Goal: Information Seeking & Learning: Learn about a topic

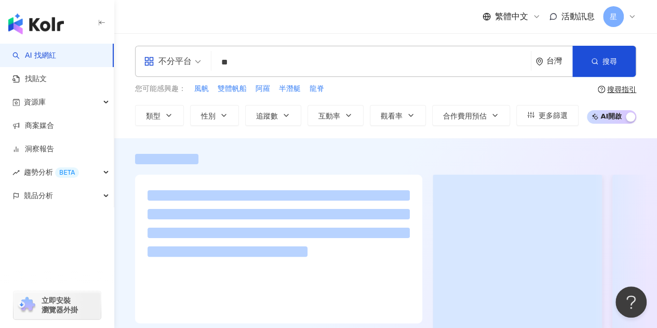
click at [248, 63] on input "**" at bounding box center [370, 62] width 311 height 20
type input "*"
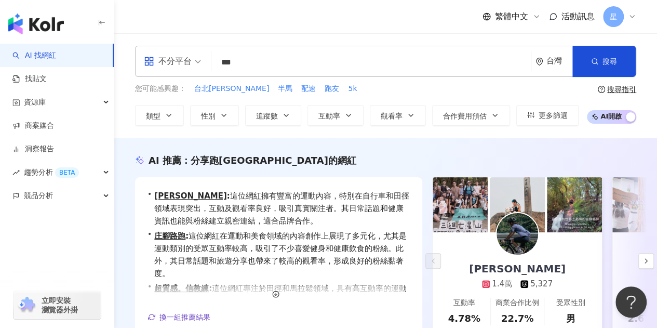
click at [123, 136] on div "不分平台 台北馬 *** 台灣 搜尋 https://www.instagram.com/jolene_hidden_ jolene_hidden_ 8,98…" at bounding box center [385, 85] width 543 height 105
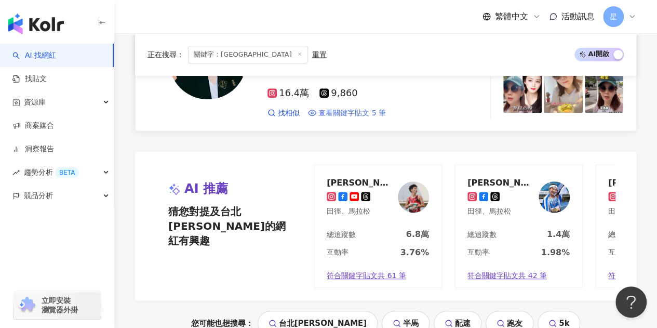
scroll to position [2233, 0]
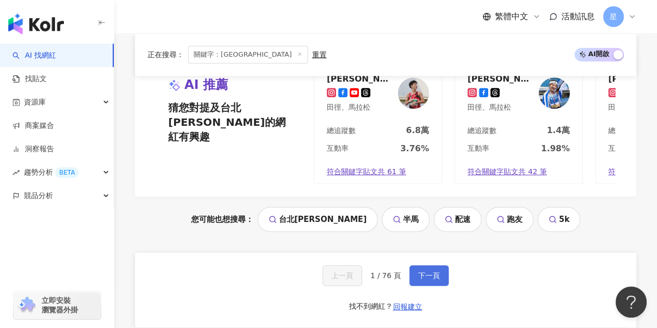
click at [423, 265] on button "下一頁" at bounding box center [428, 275] width 39 height 21
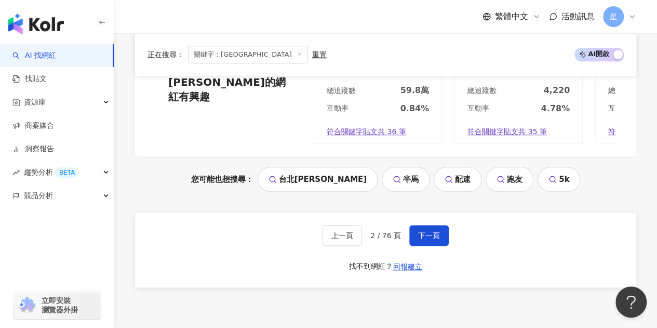
scroll to position [2236, 0]
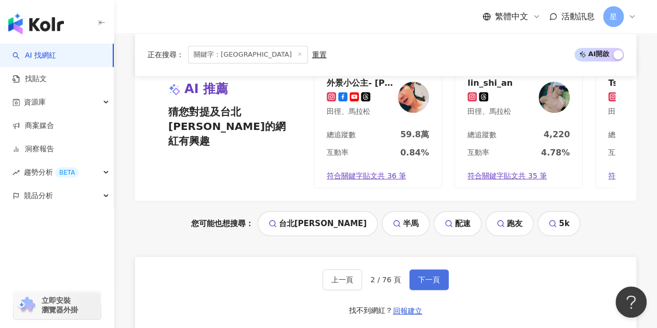
click at [428, 275] on span "下一頁" at bounding box center [429, 279] width 22 height 8
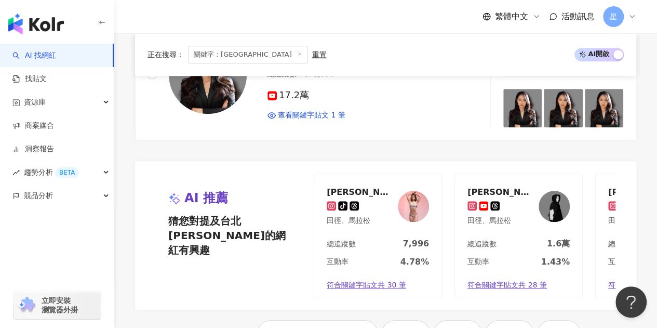
scroll to position [2296, 0]
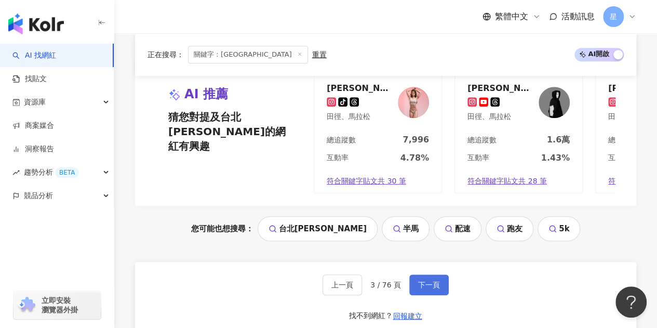
click at [427, 274] on button "下一頁" at bounding box center [428, 284] width 39 height 21
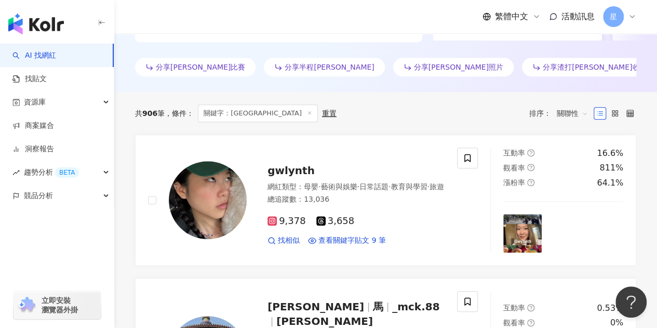
scroll to position [87, 0]
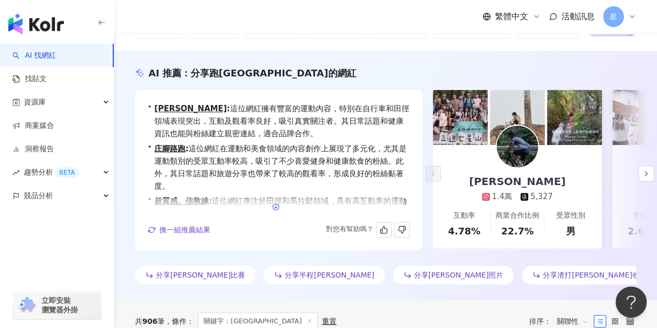
click at [276, 206] on line "button" at bounding box center [276, 206] width 0 height 3
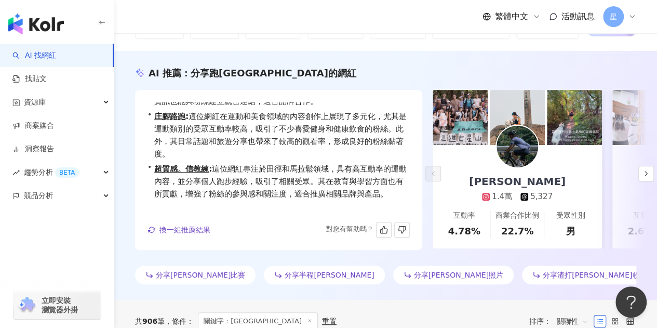
scroll to position [50, 0]
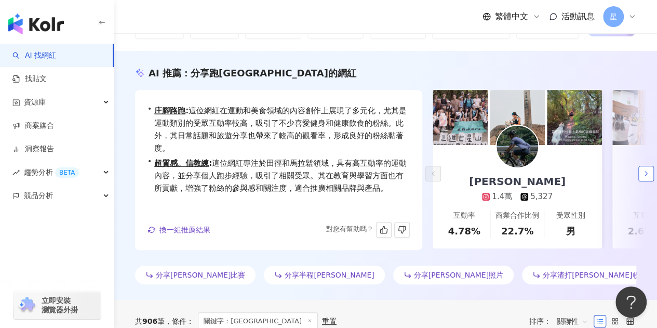
click at [639, 172] on button "button" at bounding box center [646, 174] width 16 height 16
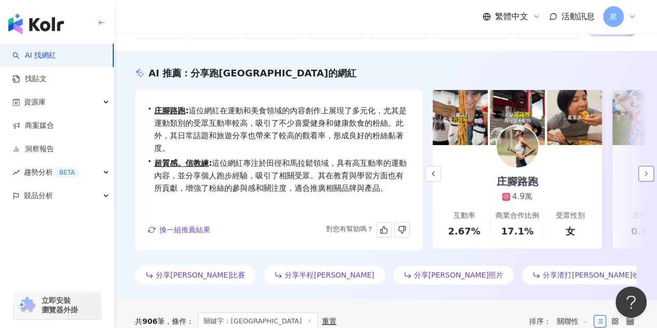
click at [639, 172] on button "button" at bounding box center [646, 174] width 16 height 16
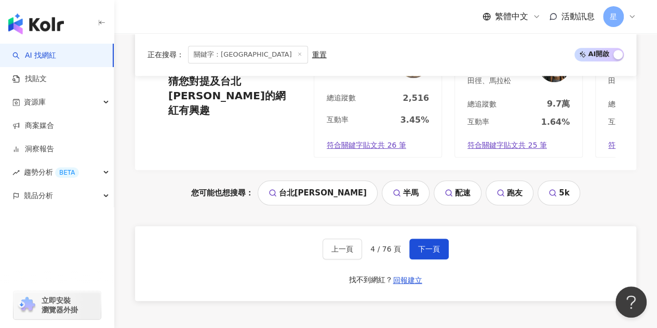
scroll to position [2164, 0]
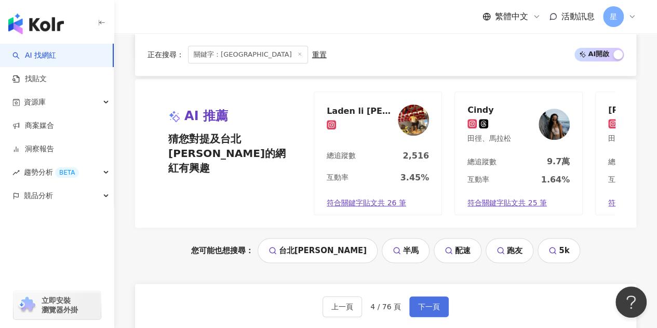
click at [428, 296] on button "下一頁" at bounding box center [428, 306] width 39 height 21
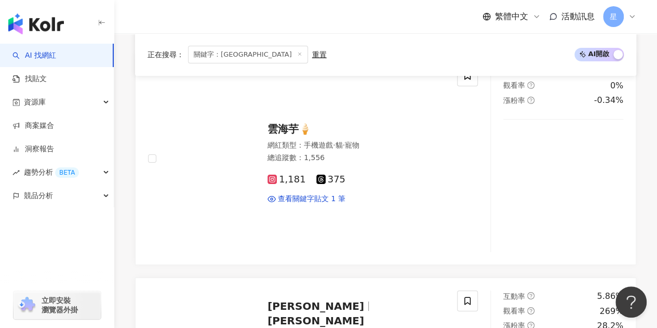
scroll to position [2445, 0]
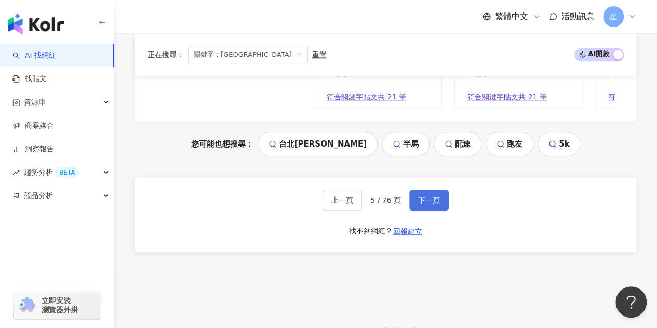
click at [438, 196] on span "下一頁" at bounding box center [429, 200] width 22 height 8
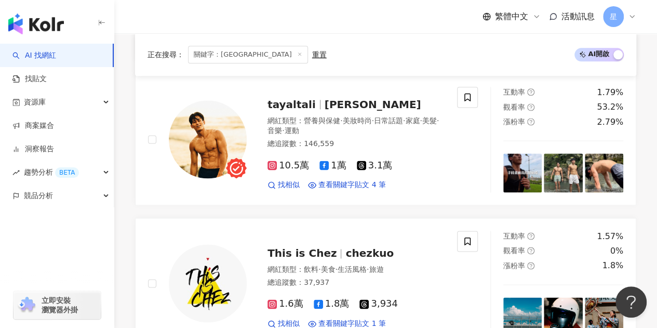
scroll to position [2304, 0]
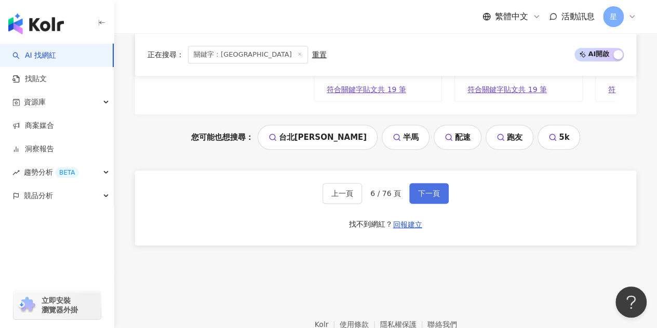
click at [443, 183] on button "下一頁" at bounding box center [428, 193] width 39 height 21
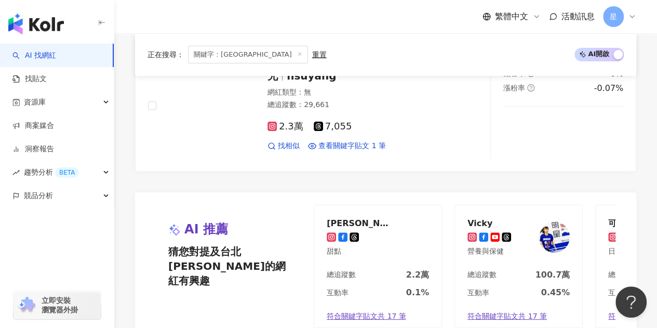
scroll to position [2255, 0]
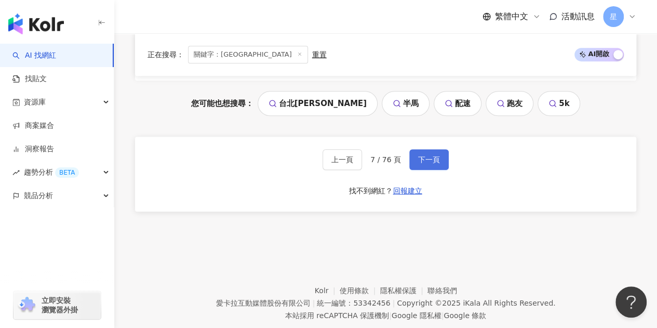
click at [420, 155] on span "下一頁" at bounding box center [429, 159] width 22 height 8
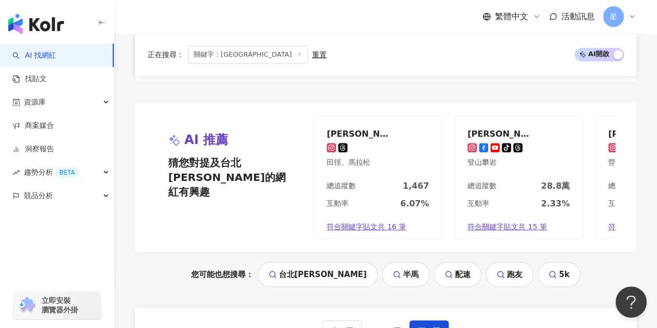
scroll to position [2300, 0]
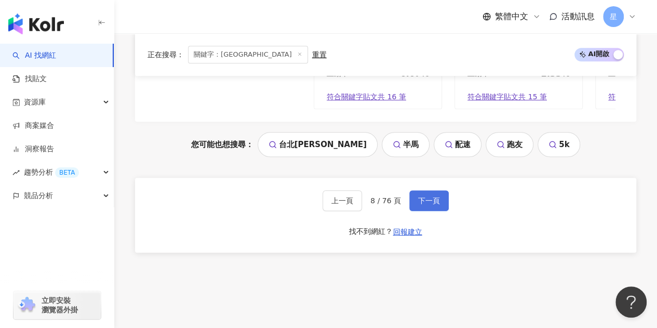
click at [439, 190] on button "下一頁" at bounding box center [428, 200] width 39 height 21
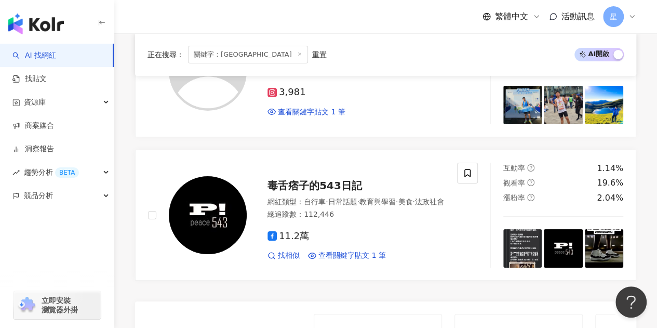
scroll to position [2254, 0]
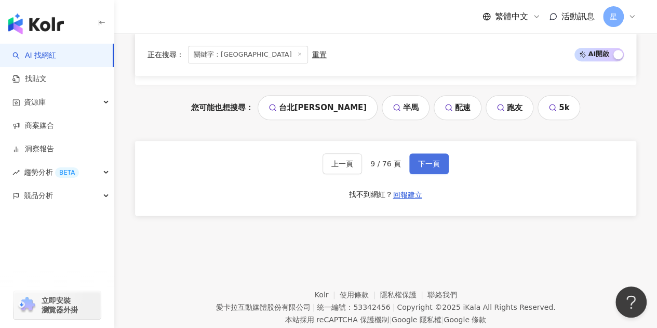
click at [437, 159] on span "下一頁" at bounding box center [429, 163] width 22 height 8
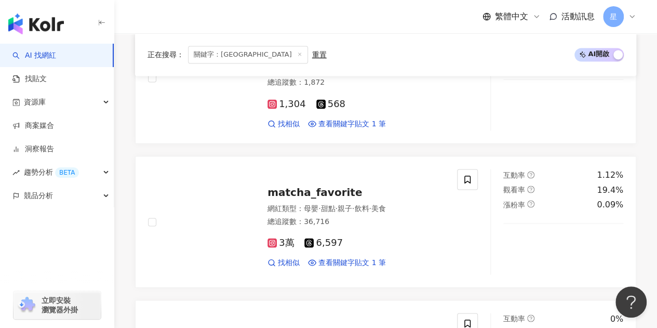
scroll to position [2272, 0]
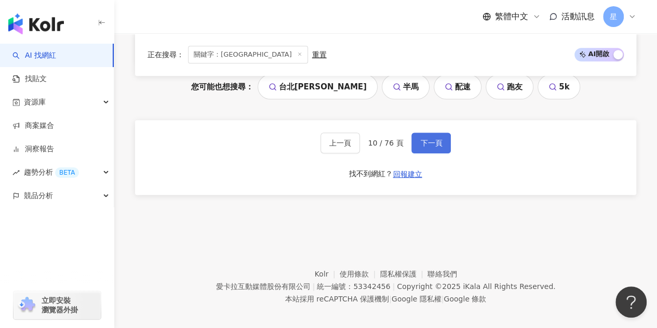
click at [444, 132] on button "下一頁" at bounding box center [430, 142] width 39 height 21
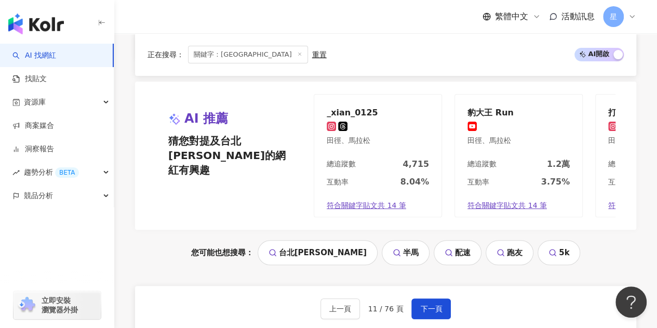
scroll to position [2150, 0]
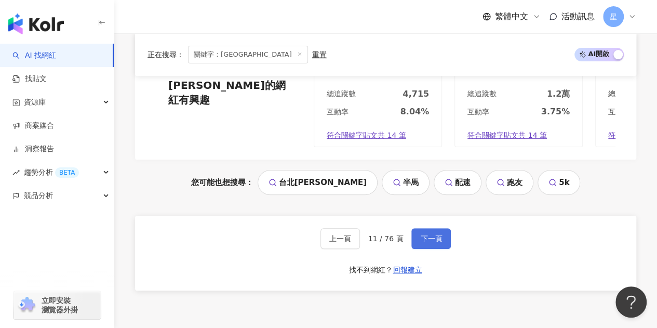
click at [432, 242] on span "下一頁" at bounding box center [431, 238] width 22 height 8
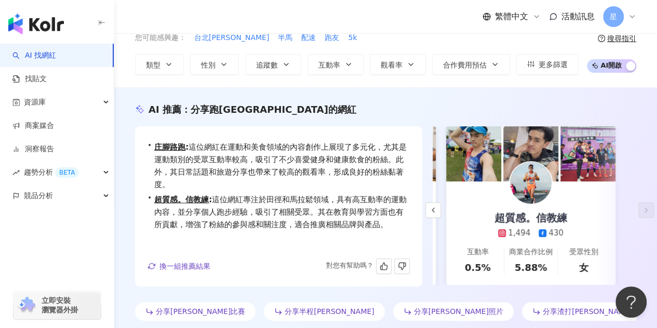
scroll to position [0, 0]
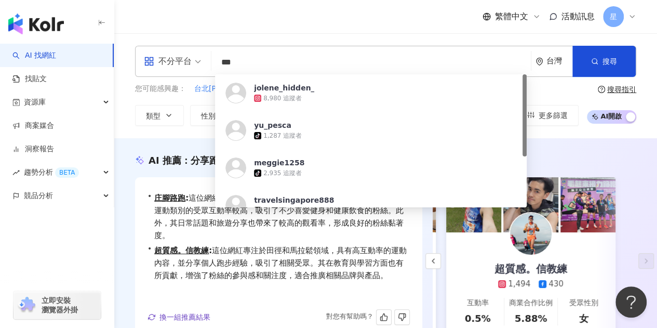
drag, startPoint x: 241, startPoint y: 66, endPoint x: 179, endPoint y: 90, distance: 66.7
click at [195, 66] on div "不分平台 *** 台灣 搜尋 https://www.instagram.com/jolene_hidden_ jolene_hidden_ 8,980 追蹤…" at bounding box center [385, 61] width 501 height 31
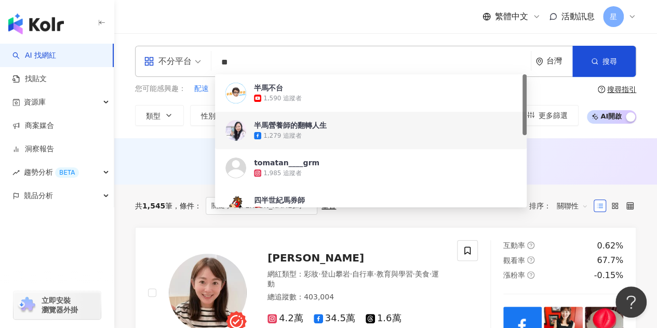
type input "**"
click at [650, 104] on div "不分平台 半馬 ** 台灣 搜尋 5ca37739-73ae-46d1-9594-3f1abd108526 3335cbcc-7c0a-4d23-9a20-8…" at bounding box center [385, 86] width 543 height 80
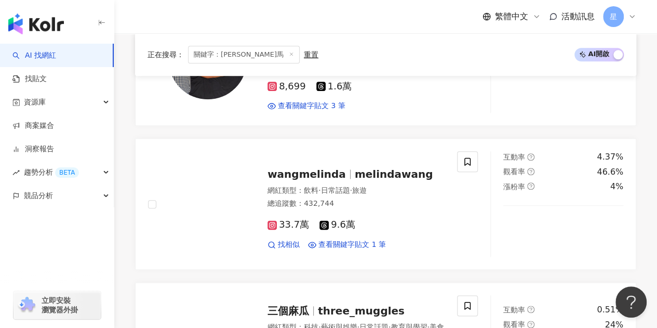
scroll to position [415, 0]
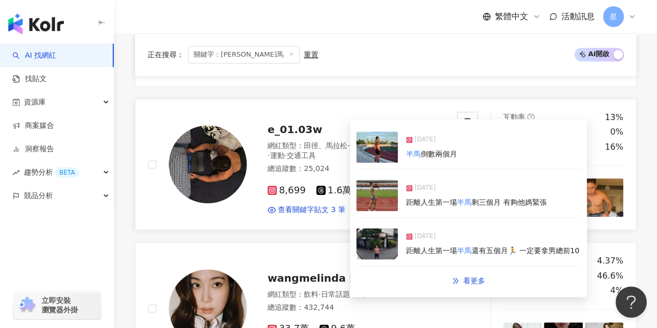
drag, startPoint x: 301, startPoint y: 207, endPoint x: 272, endPoint y: 190, distance: 33.9
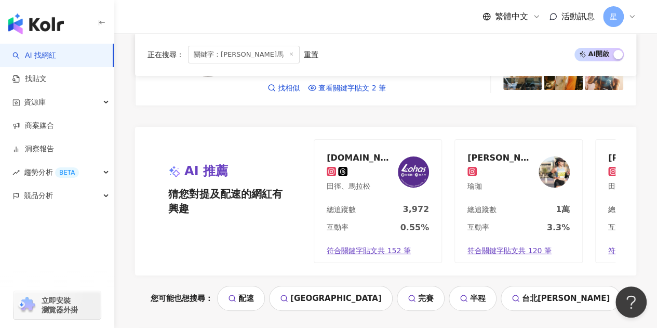
scroll to position [2025, 0]
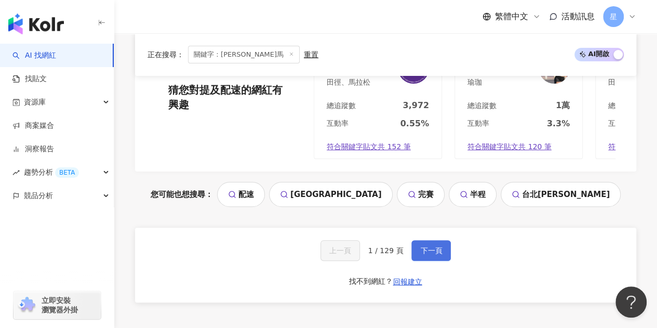
click at [429, 246] on span "下一頁" at bounding box center [431, 250] width 22 height 8
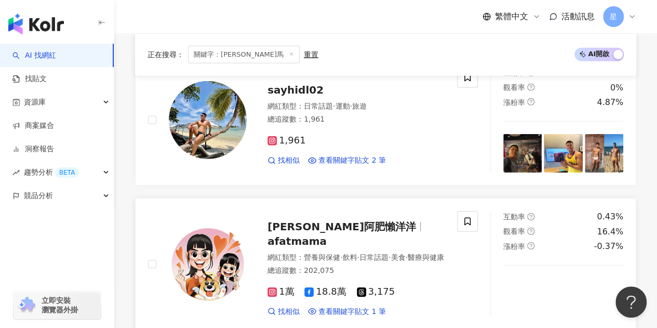
scroll to position [1868, 0]
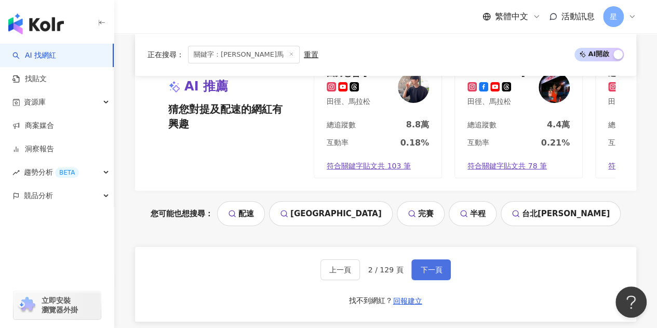
click at [422, 265] on span "下一頁" at bounding box center [431, 269] width 22 height 8
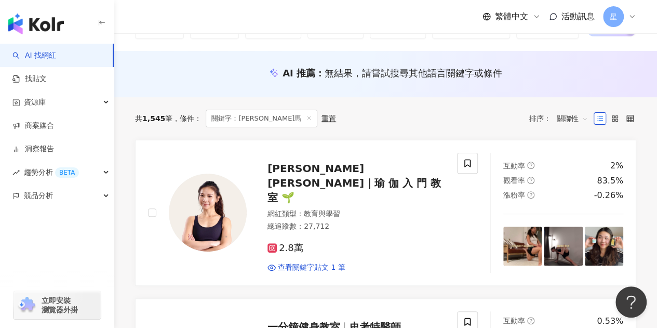
scroll to position [2151, 0]
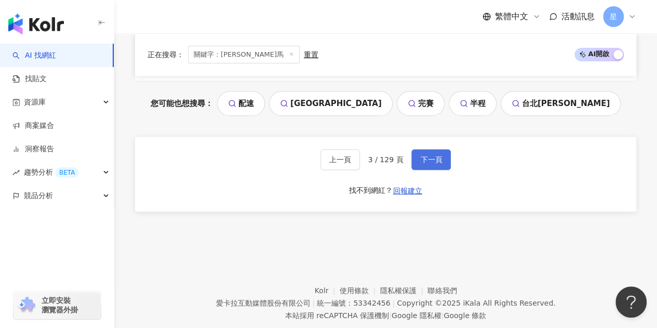
click at [444, 149] on button "下一頁" at bounding box center [430, 159] width 39 height 21
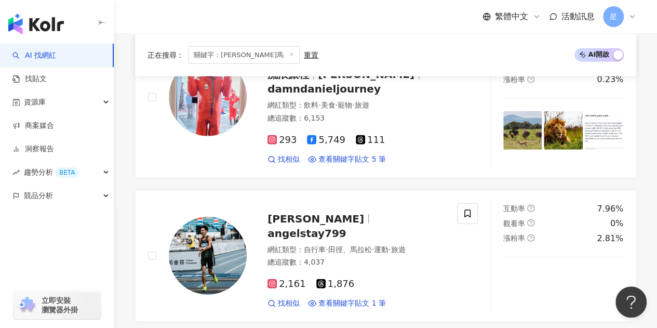
scroll to position [1262, 0]
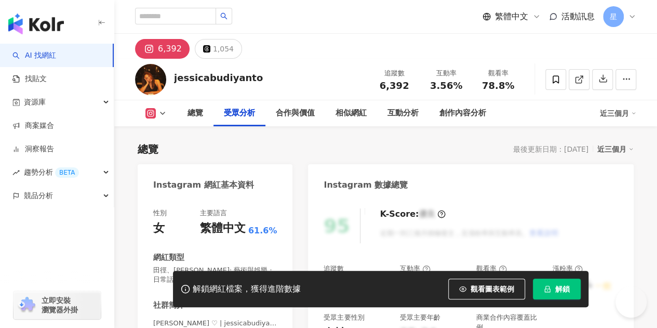
click at [148, 100] on div "總覽 受眾分析 合作與價值 相似網紅 互動分析 創作內容分析 近三個月" at bounding box center [385, 113] width 501 height 26
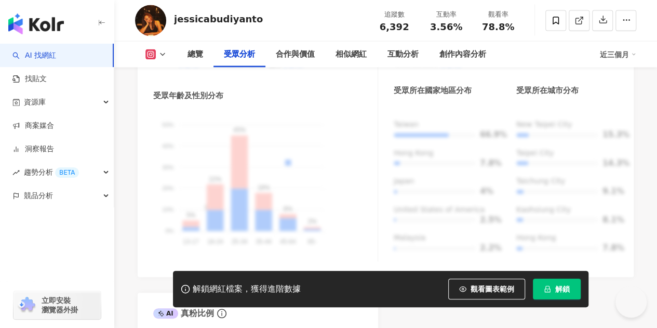
click at [160, 52] on icon at bounding box center [162, 54] width 8 height 8
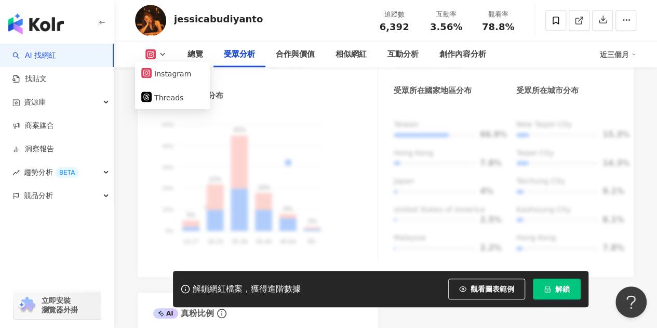
click at [150, 53] on icon at bounding box center [151, 54] width 2 height 2
click at [152, 59] on icon at bounding box center [150, 54] width 10 height 10
click at [153, 71] on button "Instagram" at bounding box center [172, 73] width 62 height 15
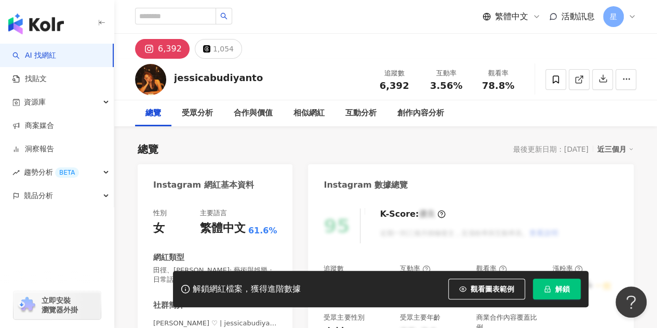
click at [152, 45] on icon at bounding box center [149, 49] width 12 height 12
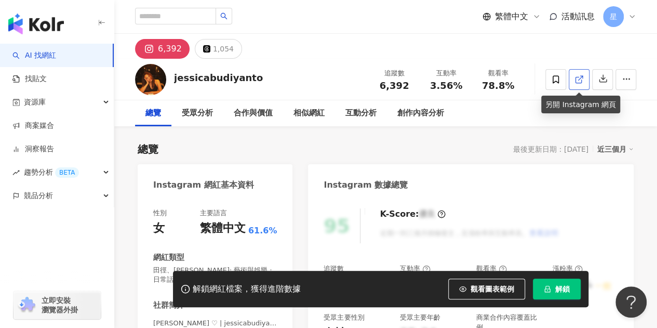
click at [583, 83] on icon at bounding box center [578, 79] width 9 height 9
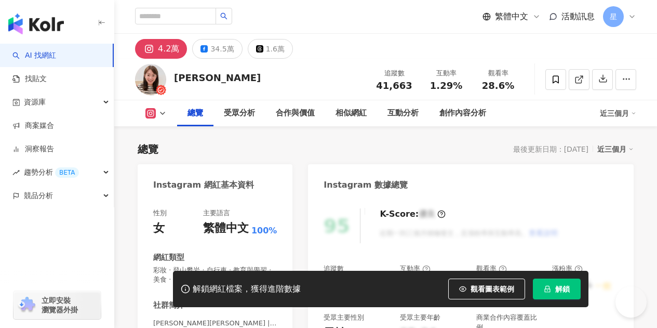
click at [575, 80] on icon at bounding box center [578, 80] width 6 height 6
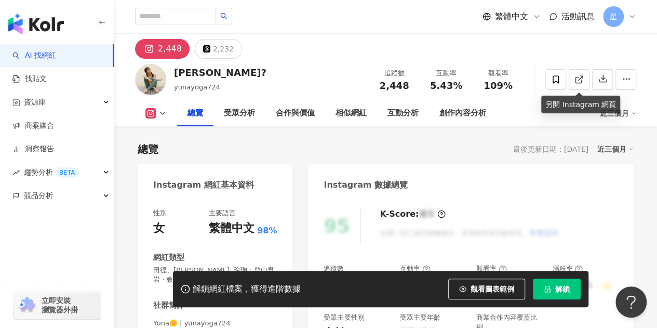
click at [580, 76] on polyline at bounding box center [581, 77] width 3 height 3
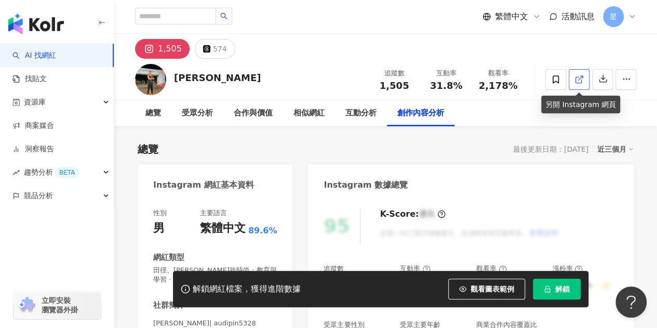
click at [584, 78] on link at bounding box center [579, 79] width 21 height 21
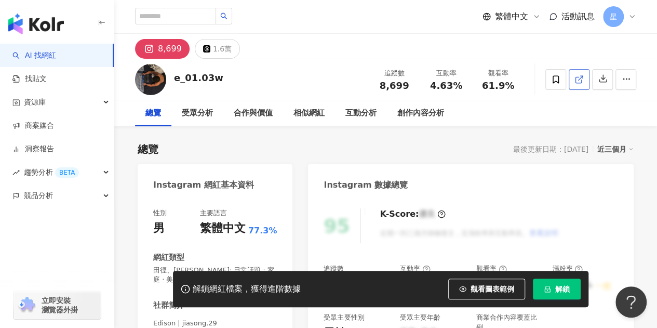
drag, startPoint x: 598, startPoint y: 134, endPoint x: 578, endPoint y: 78, distance: 59.8
click at [578, 78] on icon at bounding box center [578, 79] width 9 height 9
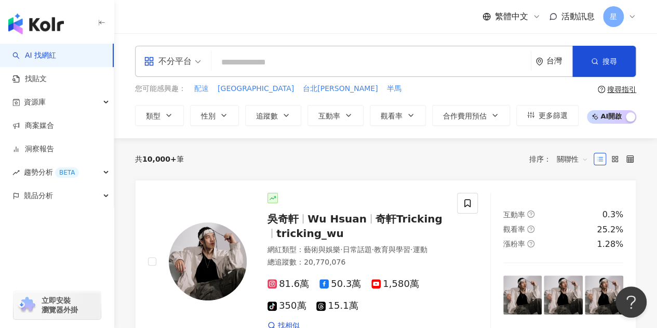
click at [203, 88] on span "配速" at bounding box center [201, 89] width 15 height 10
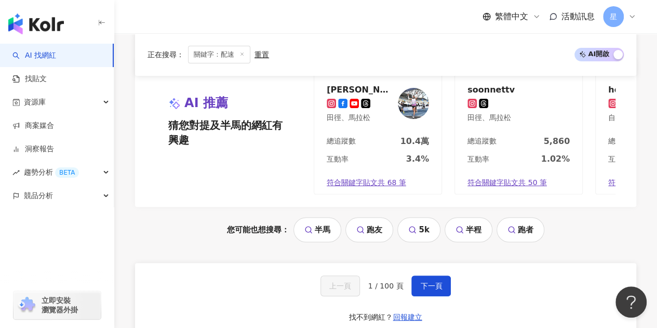
scroll to position [2077, 0]
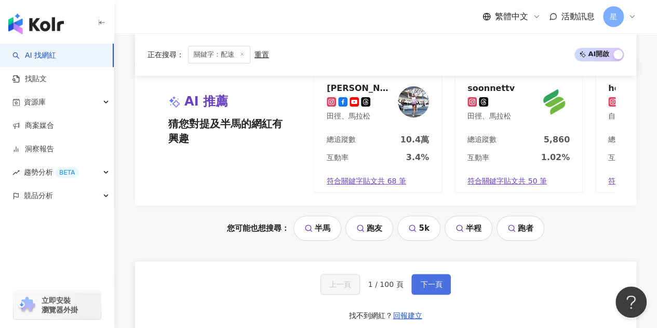
click at [440, 274] on button "下一頁" at bounding box center [430, 284] width 39 height 21
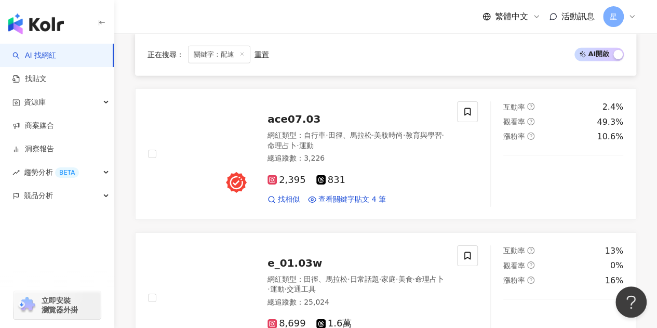
scroll to position [1521, 0]
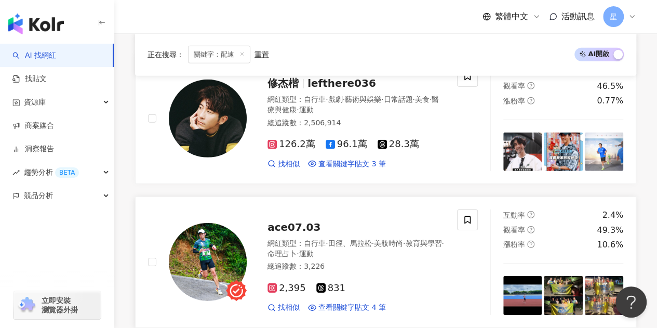
click at [284, 282] on span "2,395" at bounding box center [286, 287] width 38 height 11
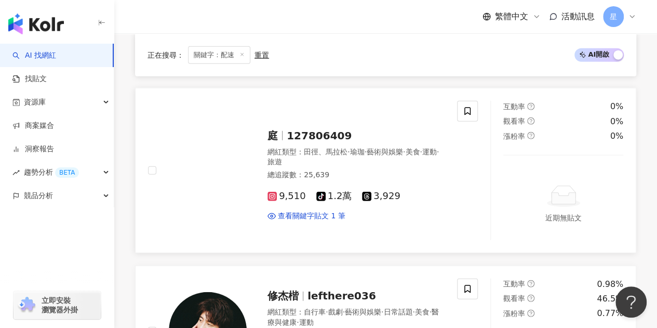
scroll to position [1262, 0]
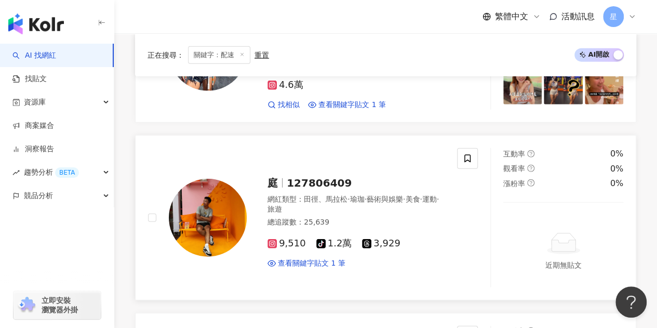
click at [297, 238] on span "9,510" at bounding box center [286, 243] width 38 height 11
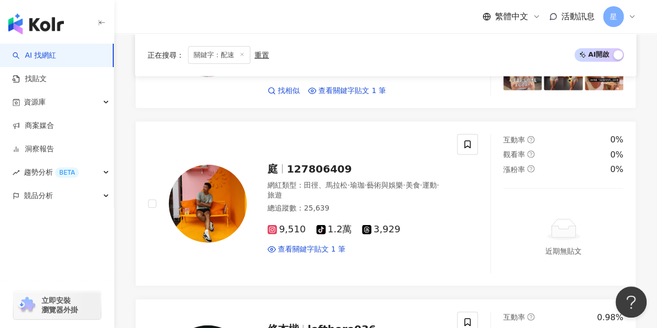
scroll to position [2106, 0]
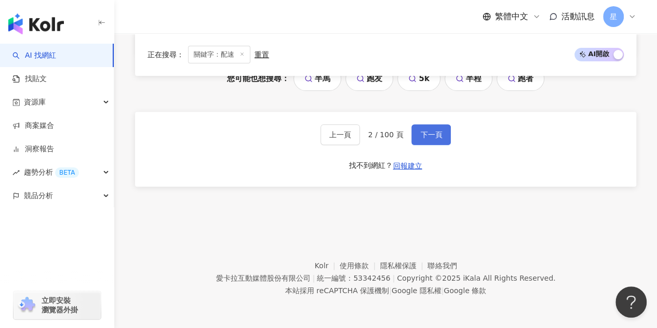
click at [426, 132] on span "下一頁" at bounding box center [431, 134] width 22 height 8
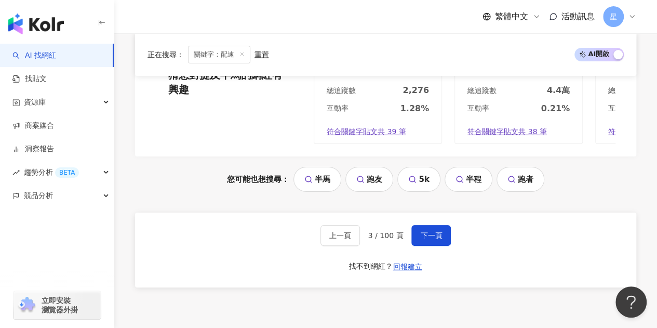
scroll to position [2082, 0]
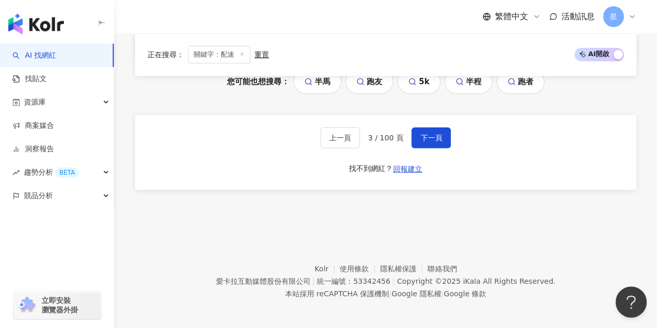
click at [449, 133] on div "上一頁 3 / 100 頁 下一頁 找不到網紅？ 回報建立" at bounding box center [385, 152] width 501 height 75
click at [434, 139] on span "下一頁" at bounding box center [431, 137] width 22 height 8
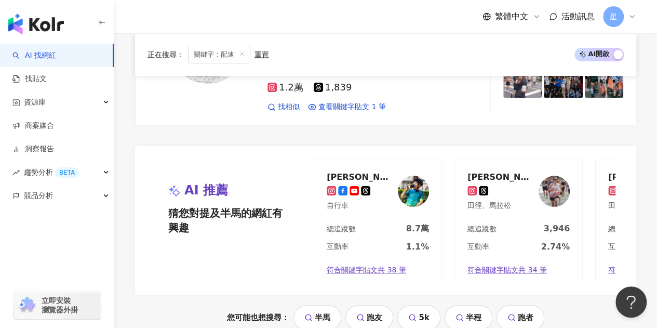
scroll to position [2098, 0]
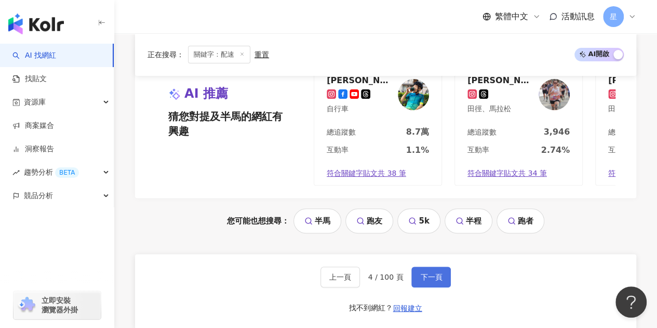
click at [434, 273] on span "下一頁" at bounding box center [431, 277] width 22 height 8
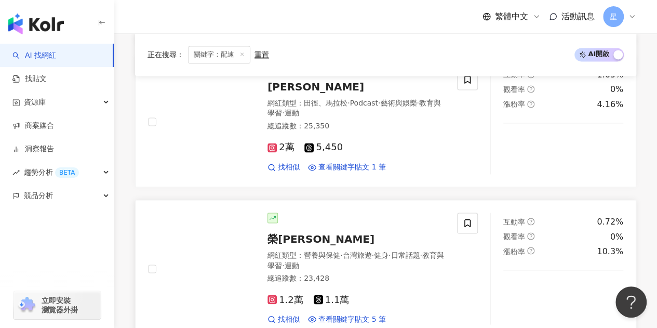
scroll to position [862, 0]
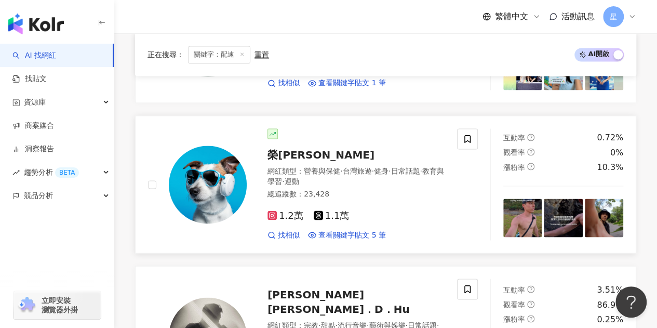
click at [284, 211] on span "1.2萬" at bounding box center [285, 215] width 36 height 11
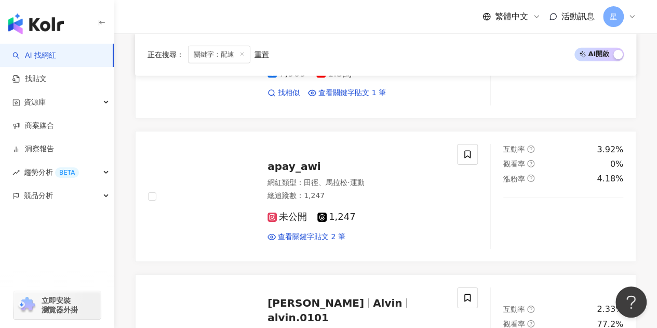
scroll to position [2108, 0]
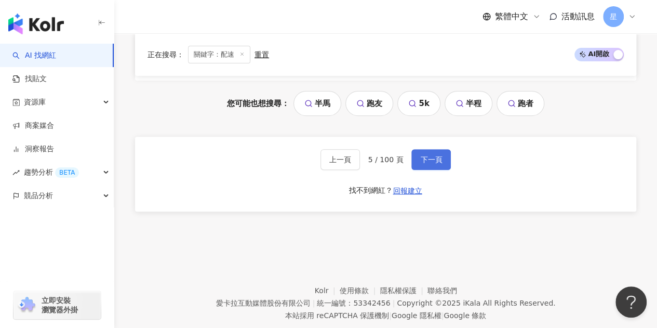
click at [430, 149] on button "下一頁" at bounding box center [430, 159] width 39 height 21
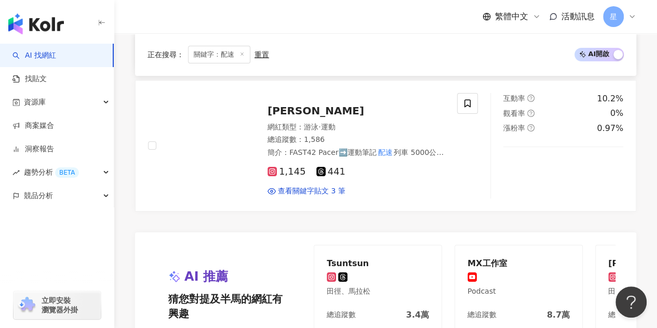
scroll to position [1672, 0]
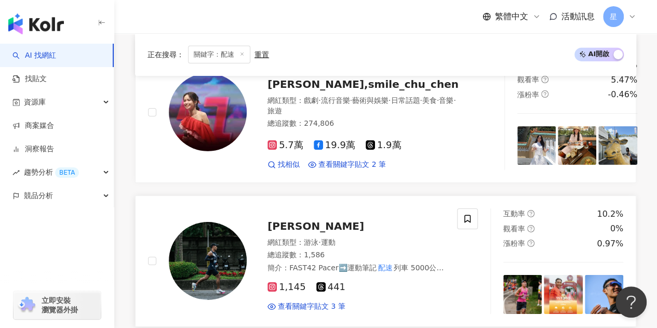
click at [268, 282] on icon at bounding box center [271, 286] width 9 height 9
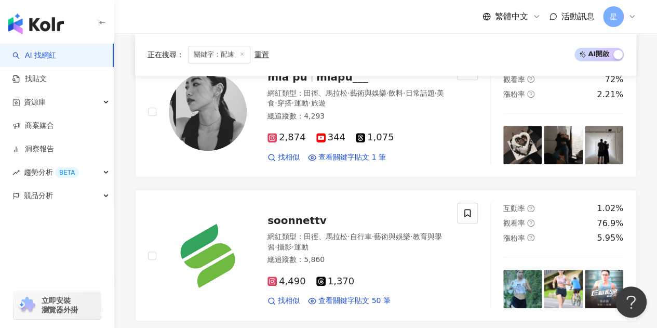
scroll to position [114, 0]
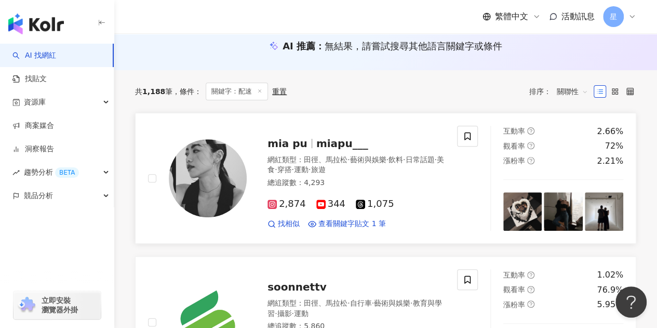
click at [269, 203] on icon at bounding box center [271, 203] width 5 height 5
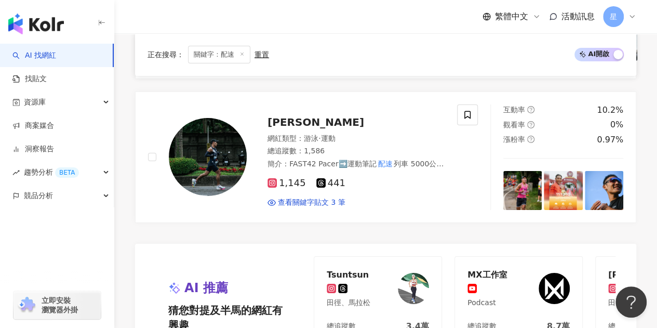
scroll to position [2087, 0]
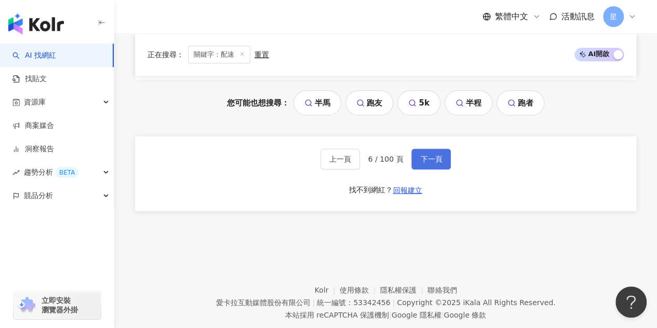
click at [434, 155] on span "下一頁" at bounding box center [431, 159] width 22 height 8
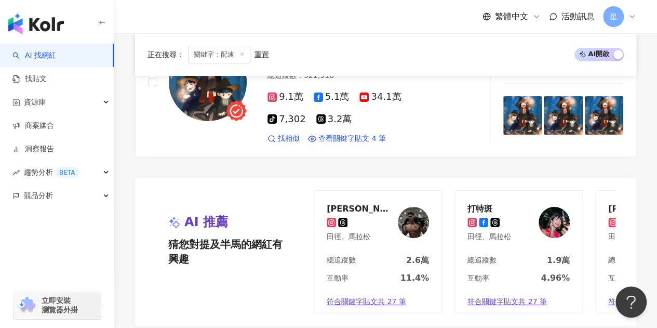
scroll to position [2149, 0]
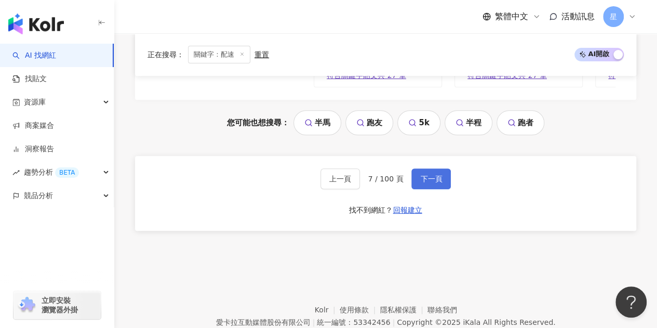
click at [444, 168] on button "下一頁" at bounding box center [430, 178] width 39 height 21
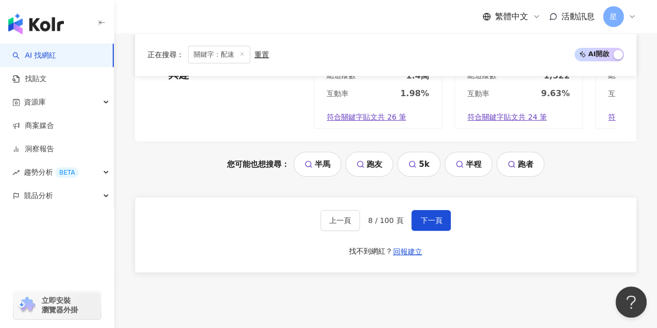
scroll to position [2056, 0]
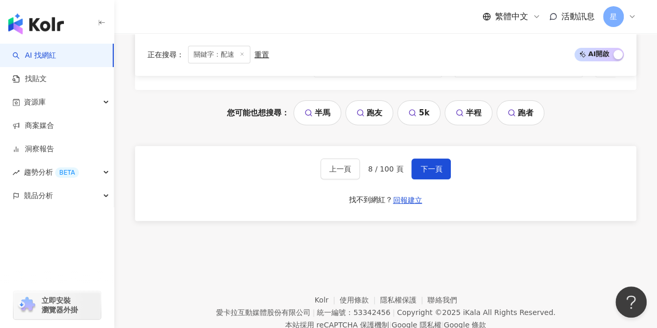
drag, startPoint x: 663, startPoint y: 42, endPoint x: 27, endPoint y: 13, distance: 636.2
click at [438, 165] on span "下一頁" at bounding box center [431, 169] width 22 height 8
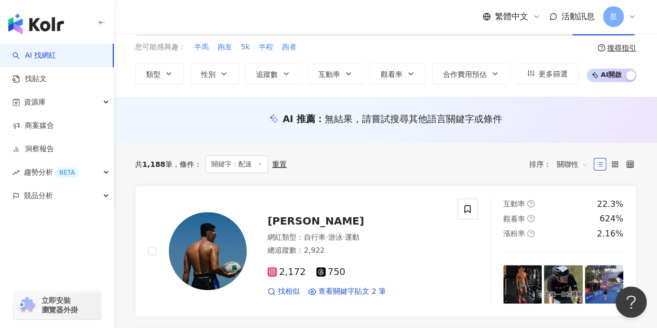
scroll to position [2086, 0]
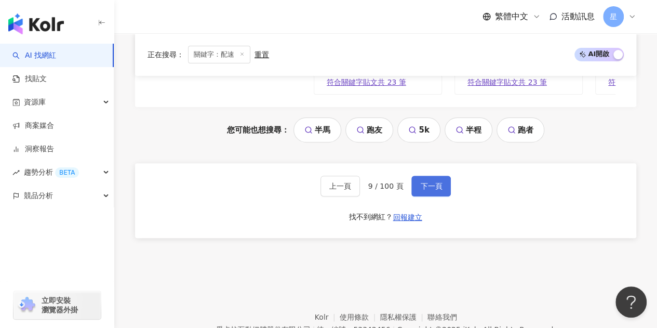
click at [435, 176] on button "下一頁" at bounding box center [430, 186] width 39 height 21
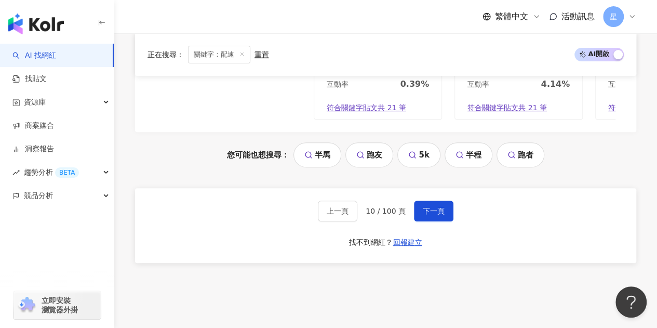
scroll to position [2103, 0]
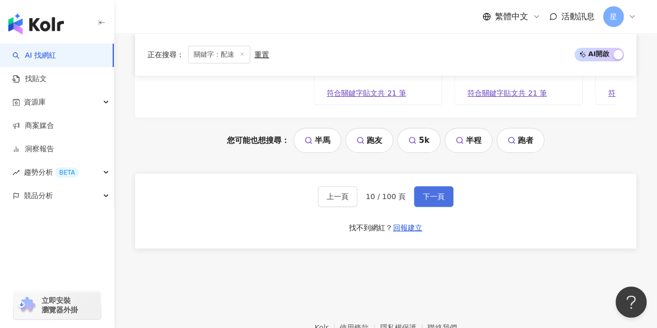
click at [435, 192] on span "下一頁" at bounding box center [434, 196] width 22 height 8
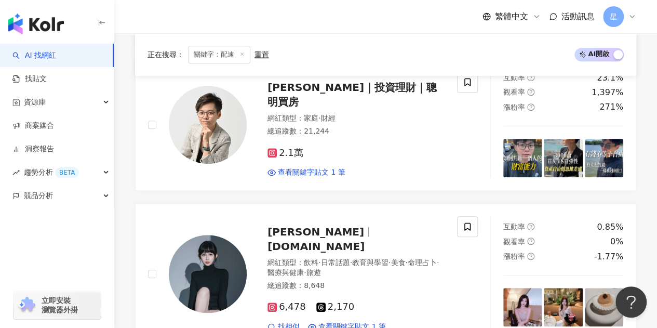
scroll to position [2052, 0]
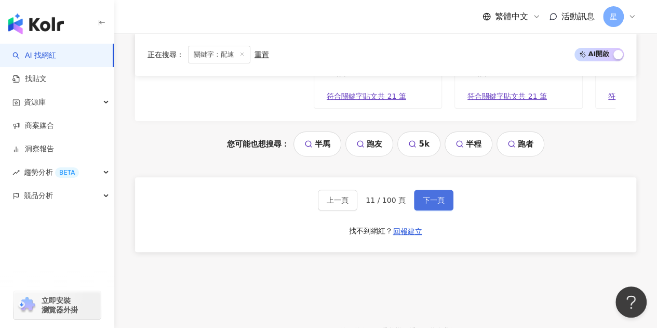
click at [425, 190] on button "下一頁" at bounding box center [433, 200] width 39 height 21
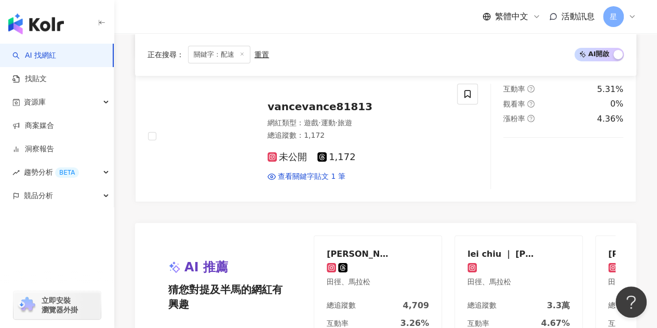
scroll to position [2068, 0]
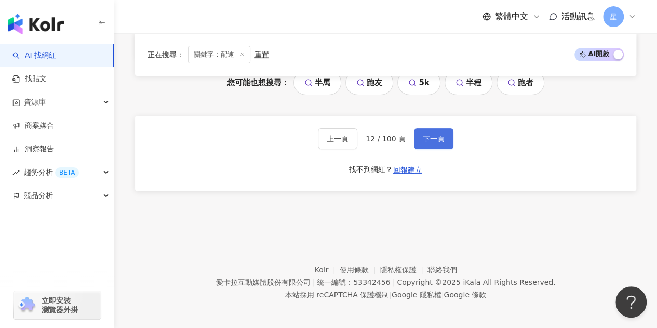
click at [444, 136] on button "下一頁" at bounding box center [433, 138] width 39 height 21
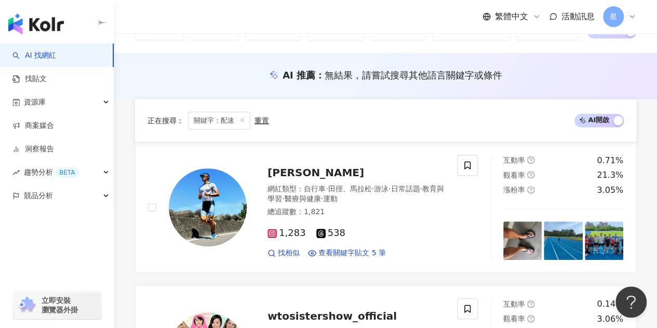
scroll to position [2058, 0]
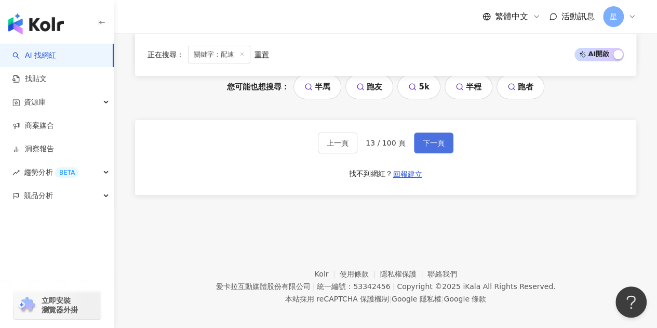
click at [430, 139] on span "下一頁" at bounding box center [434, 143] width 22 height 8
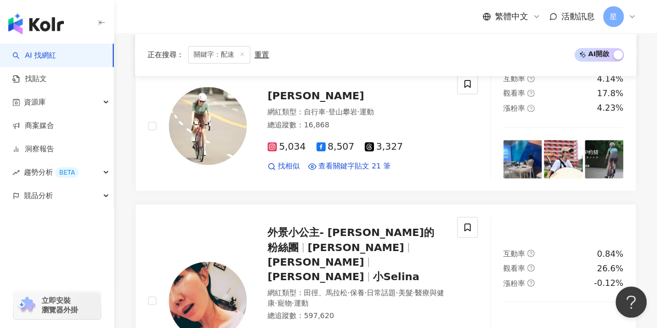
scroll to position [682, 0]
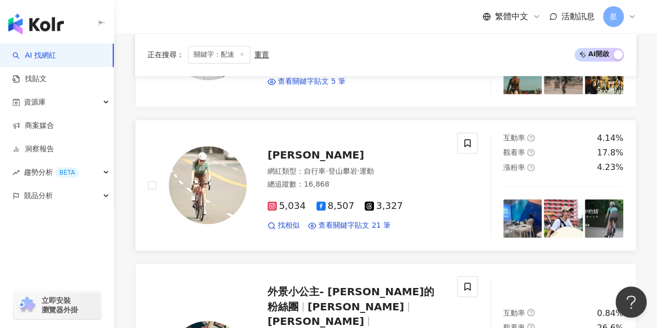
click at [290, 200] on span "5,034" at bounding box center [286, 205] width 38 height 11
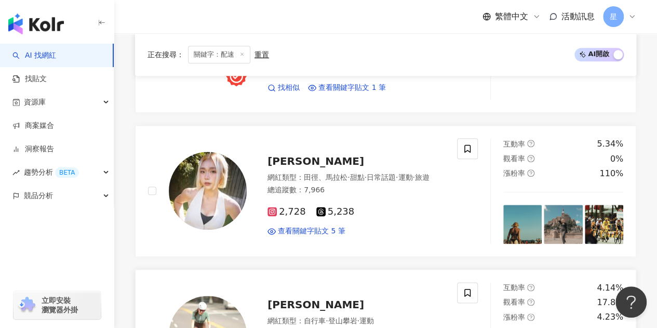
scroll to position [527, 0]
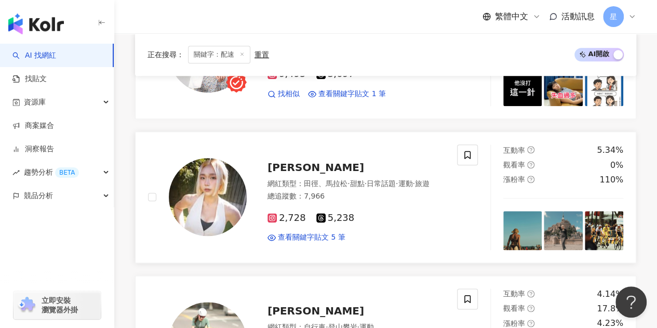
click at [289, 215] on span "2,728" at bounding box center [286, 217] width 38 height 11
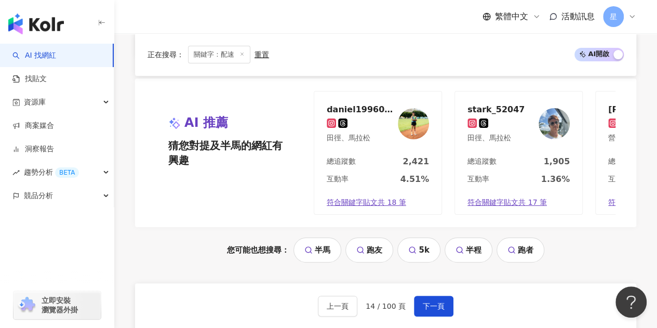
scroll to position [2084, 0]
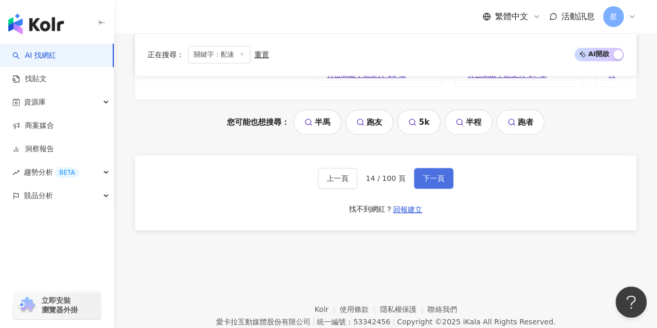
click at [417, 168] on button "下一頁" at bounding box center [433, 178] width 39 height 21
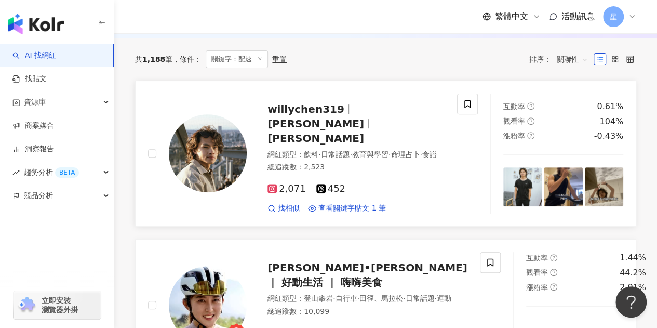
scroll to position [133, 0]
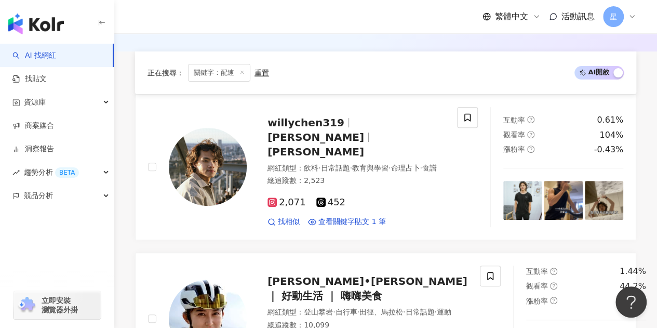
scroll to position [2062, 0]
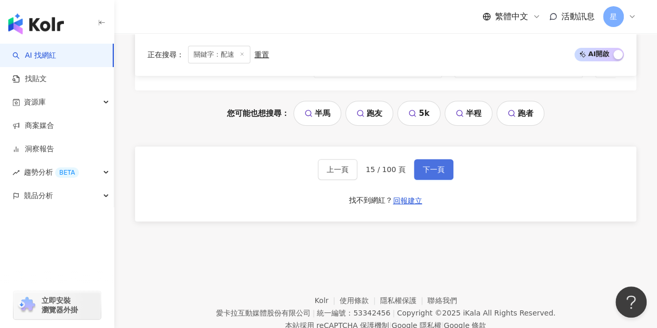
click at [434, 159] on button "下一頁" at bounding box center [433, 169] width 39 height 21
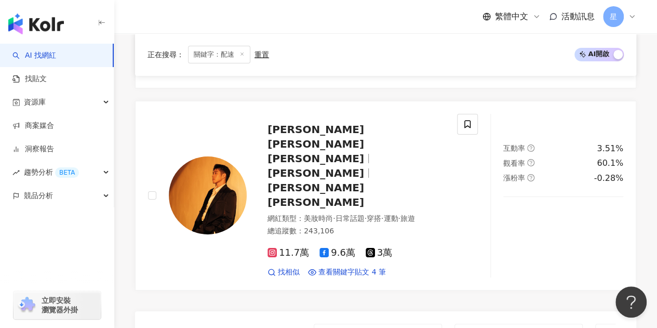
scroll to position [2095, 0]
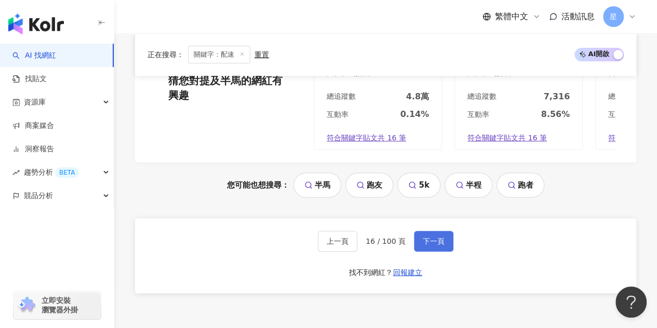
click at [428, 231] on button "下一頁" at bounding box center [433, 241] width 39 height 21
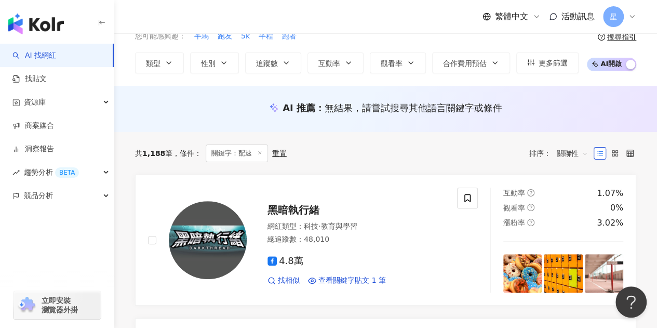
scroll to position [0, 0]
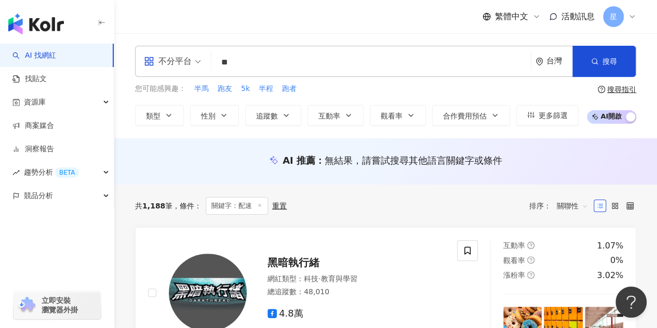
click at [273, 52] on div "不分平台 ** 台灣 搜尋" at bounding box center [385, 61] width 501 height 31
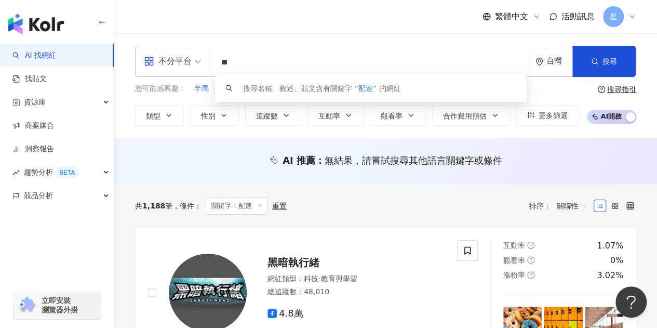
drag, startPoint x: 264, startPoint y: 62, endPoint x: 191, endPoint y: 64, distance: 72.7
click at [192, 64] on div "不分平台 ** 台灣 搜尋 keyword 搜尋名稱、敘述、貼文含有關鍵字 “ 配速 ” 的網紅" at bounding box center [385, 61] width 501 height 31
type input "*"
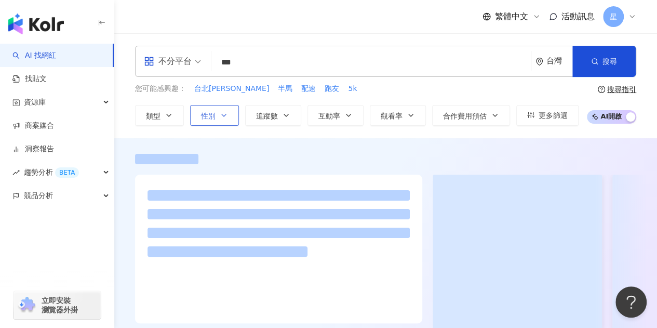
type input "***"
click at [208, 114] on span "性別" at bounding box center [208, 116] width 15 height 8
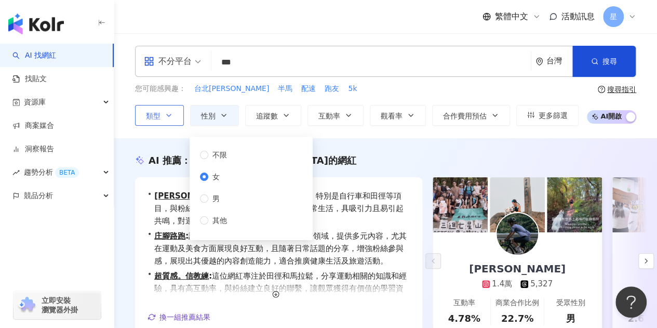
click at [155, 117] on span "類型" at bounding box center [153, 116] width 15 height 8
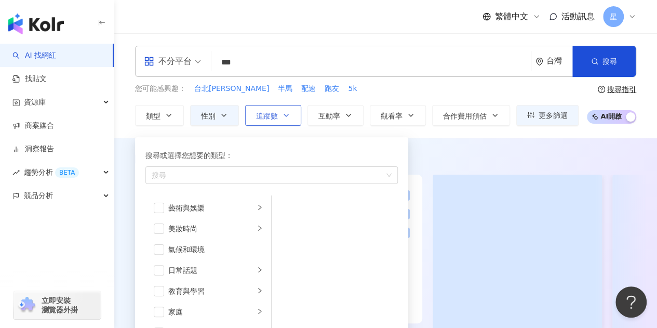
click at [263, 115] on span "追蹤數" at bounding box center [267, 116] width 22 height 8
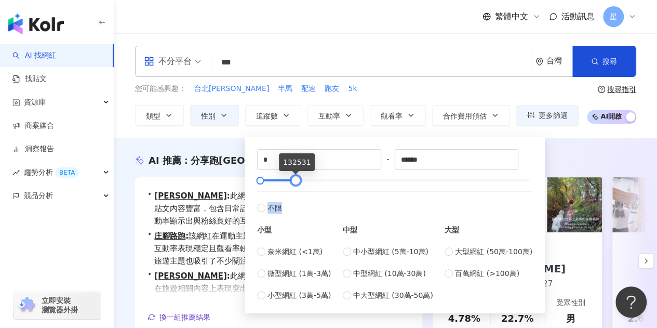
drag, startPoint x: 530, startPoint y: 182, endPoint x: 296, endPoint y: 188, distance: 233.7
click at [296, 188] on div "* - ****** 不限 小型 奈米網紅 (<1萬) 微型網紅 (1萬-3萬) 小型網紅 (3萬-5萬) 中型 中小型網紅 (5萬-10萬) 中型網紅 (1…" at bounding box center [394, 225] width 275 height 152
click at [279, 253] on span "奈米網紅 (<1萬)" at bounding box center [294, 251] width 55 height 11
drag, startPoint x: 264, startPoint y: 178, endPoint x: 282, endPoint y: 178, distance: 18.2
click at [282, 178] on div at bounding box center [281, 181] width 6 height 6
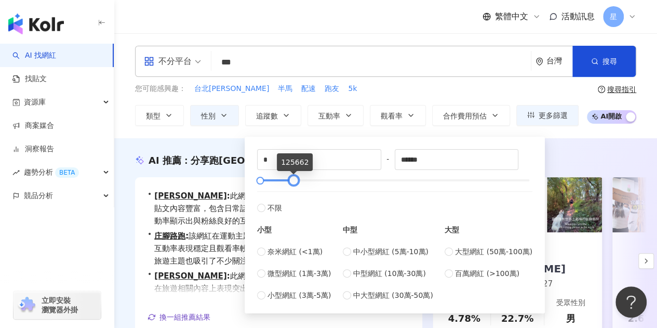
type input "******"
drag, startPoint x: 282, startPoint y: 178, endPoint x: 289, endPoint y: 178, distance: 7.3
click at [289, 178] on div at bounding box center [288, 181] width 6 height 6
click at [353, 89] on div "您可能感興趣： 台北馬拉松 半馬 配速 跑友 5k" at bounding box center [356, 88] width 443 height 11
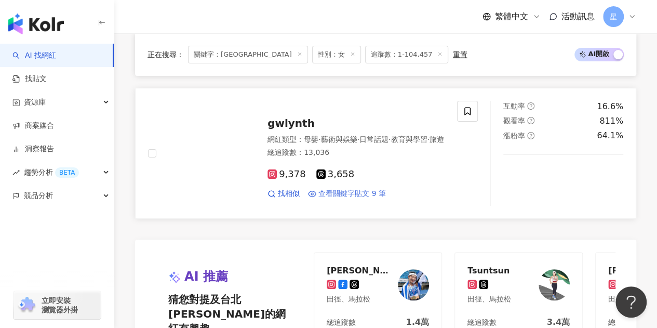
scroll to position [2233, 0]
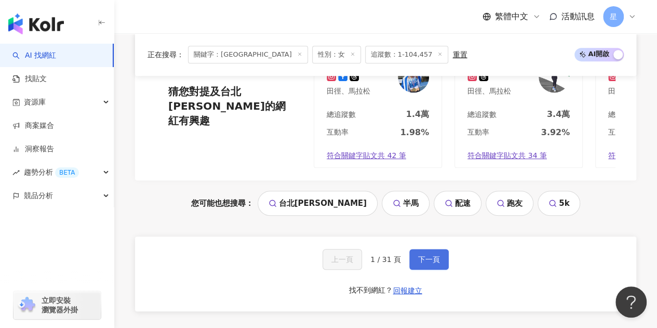
click at [426, 249] on button "下一頁" at bounding box center [428, 259] width 39 height 21
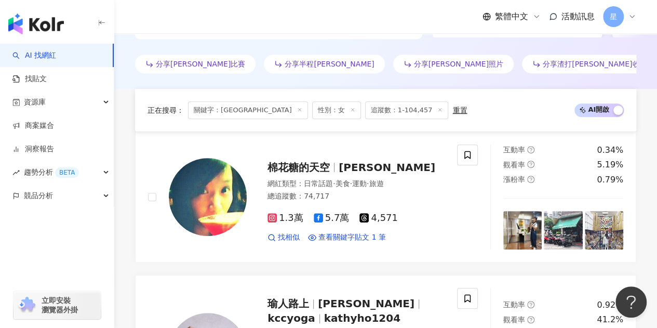
scroll to position [2380, 0]
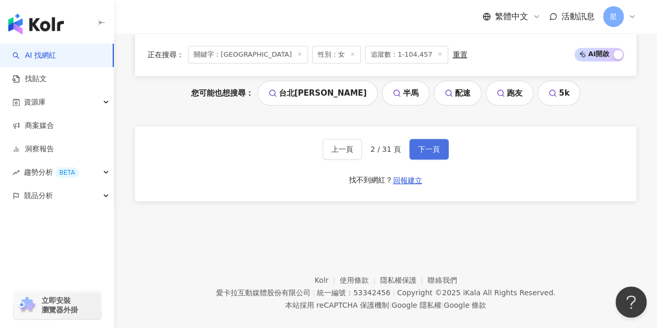
click at [425, 145] on span "下一頁" at bounding box center [429, 149] width 22 height 8
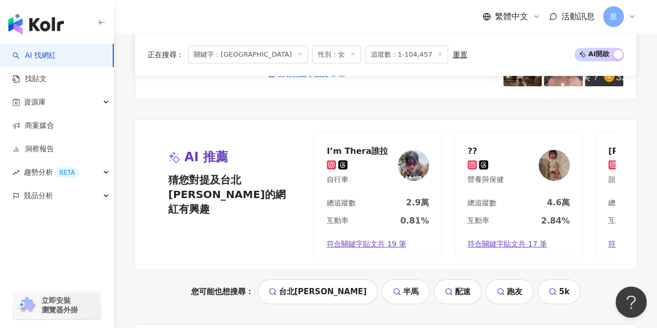
scroll to position [2255, 0]
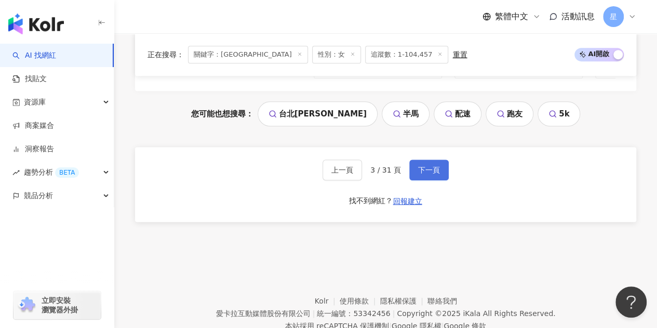
click at [438, 166] on span "下一頁" at bounding box center [429, 170] width 22 height 8
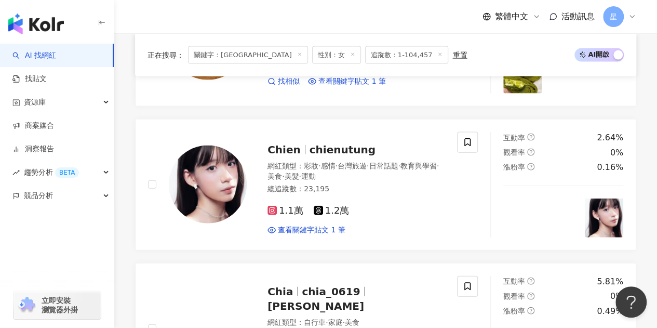
scroll to position [1137, 0]
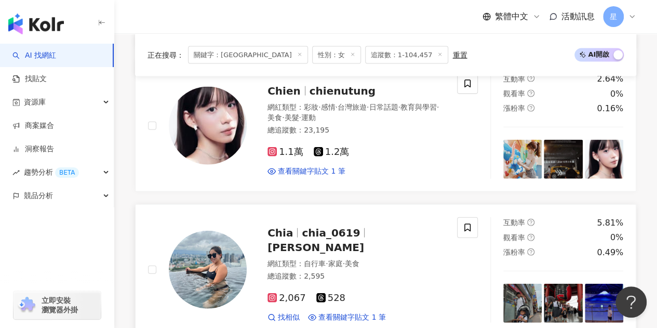
click at [277, 292] on span "2,067" at bounding box center [286, 297] width 38 height 11
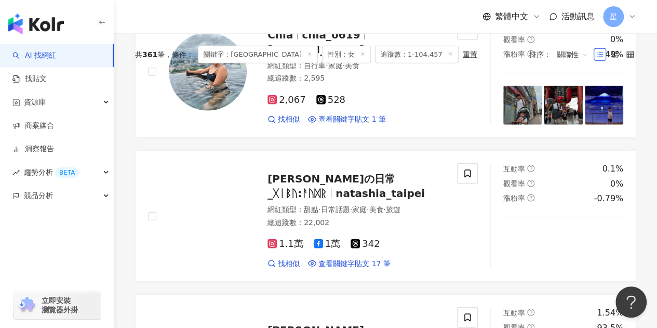
scroll to position [2279, 0]
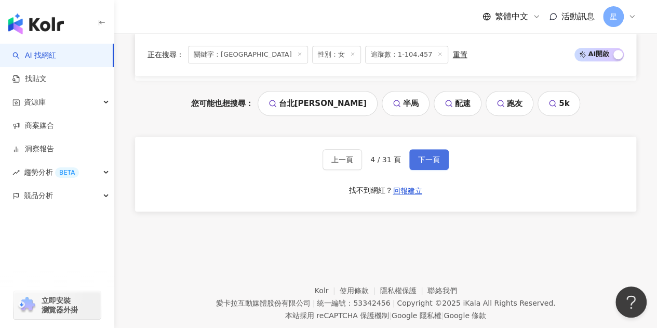
click at [420, 155] on span "下一頁" at bounding box center [429, 159] width 22 height 8
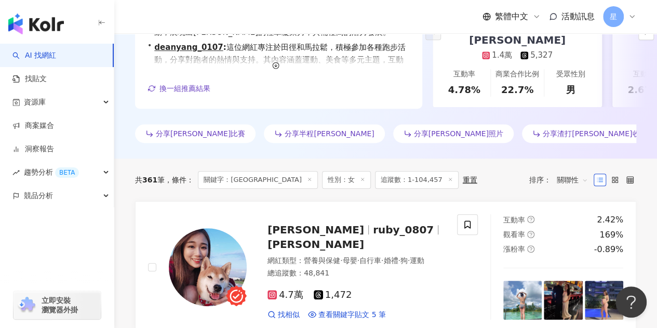
scroll to position [2305, 0]
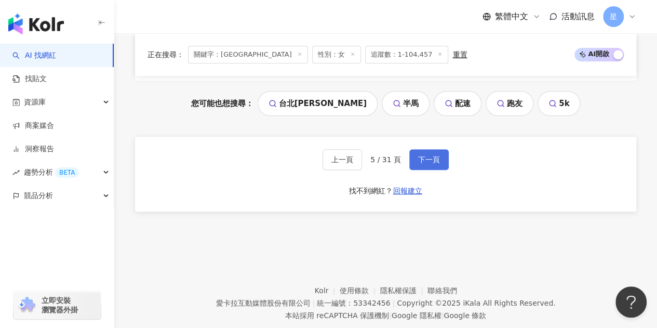
click at [424, 155] on span "下一頁" at bounding box center [429, 159] width 22 height 8
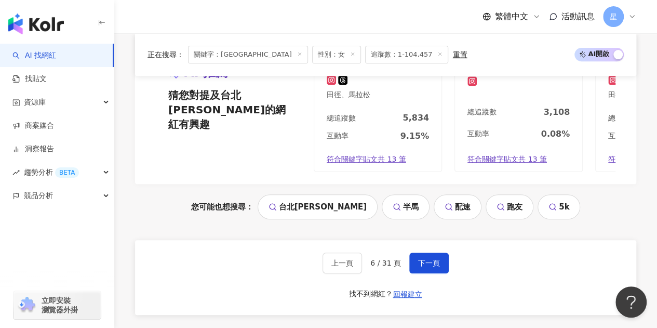
scroll to position [2255, 0]
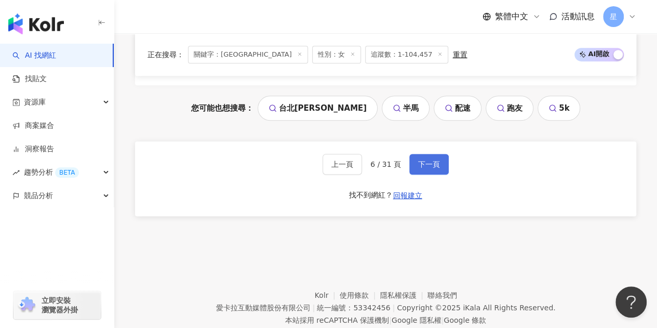
click at [425, 154] on button "下一頁" at bounding box center [428, 164] width 39 height 21
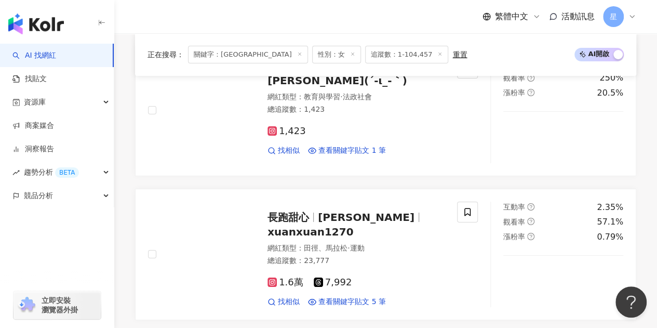
scroll to position [2346, 0]
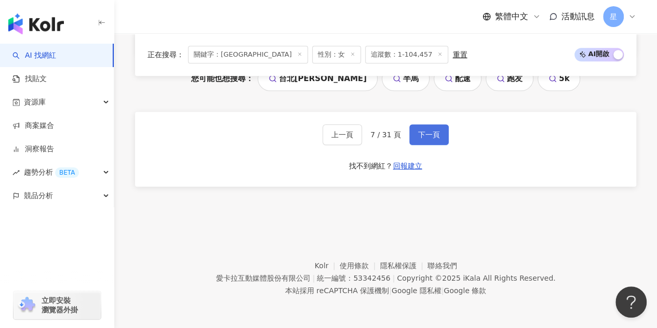
click at [444, 128] on button "下一頁" at bounding box center [428, 134] width 39 height 21
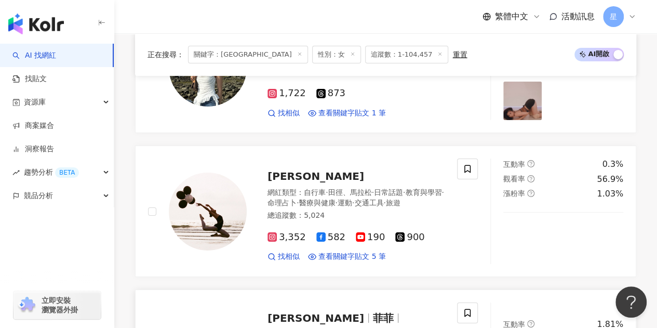
scroll to position [1768, 0]
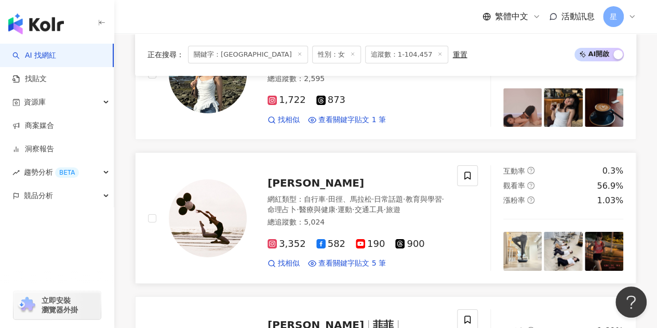
click at [289, 238] on span "3,352" at bounding box center [286, 243] width 38 height 11
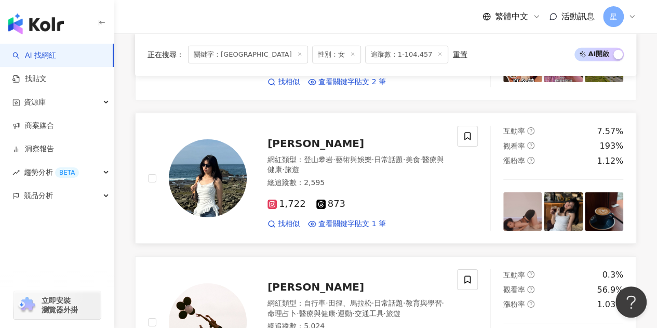
click at [284, 198] on span "1,722" at bounding box center [286, 203] width 38 height 11
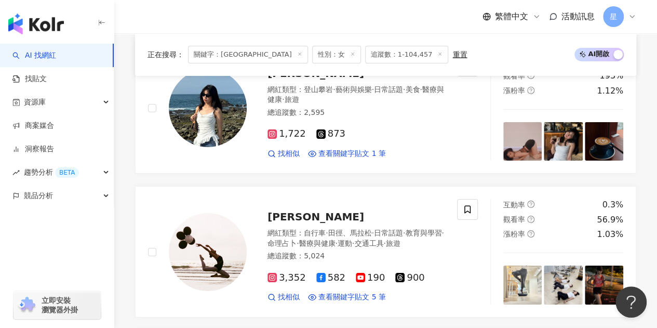
scroll to position [2288, 0]
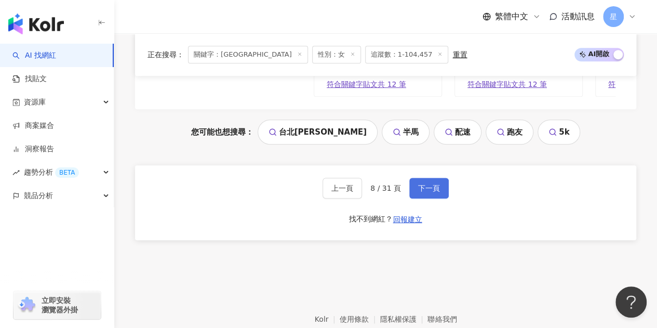
click at [433, 184] on span "下一頁" at bounding box center [429, 188] width 22 height 8
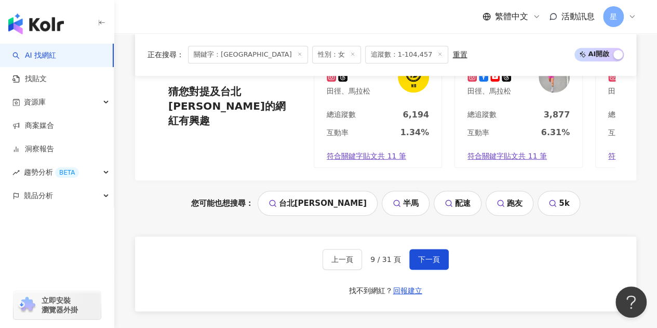
scroll to position [2315, 0]
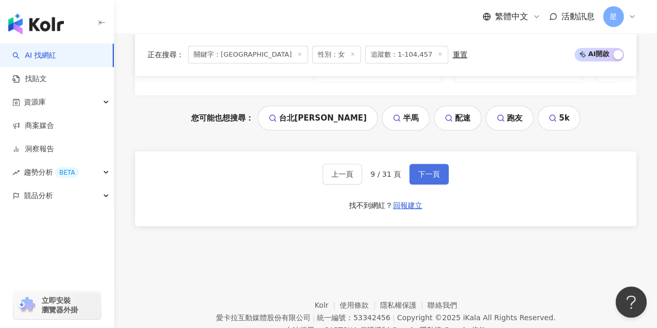
click at [431, 170] on span "下一頁" at bounding box center [429, 174] width 22 height 8
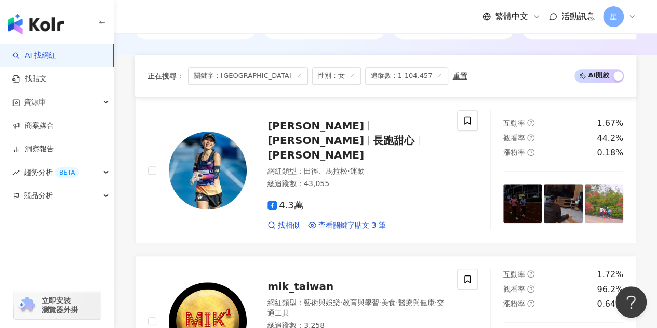
scroll to position [2255, 0]
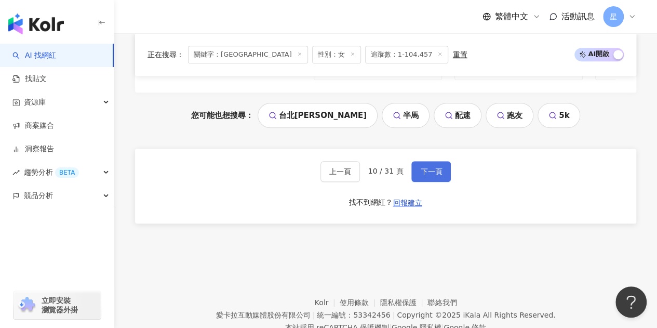
click at [437, 167] on span "下一頁" at bounding box center [431, 171] width 22 height 8
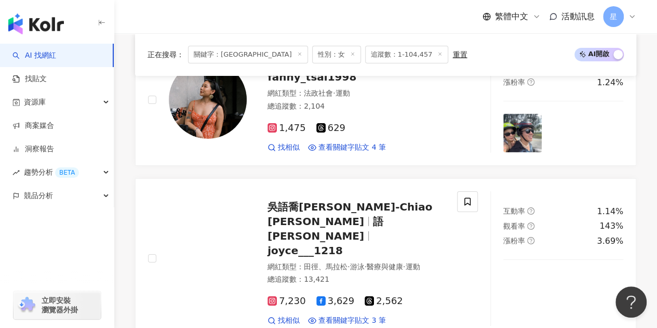
scroll to position [1735, 0]
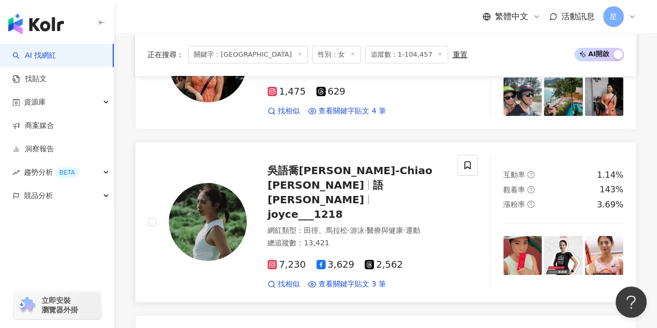
click at [289, 259] on span "7,230" at bounding box center [286, 264] width 38 height 11
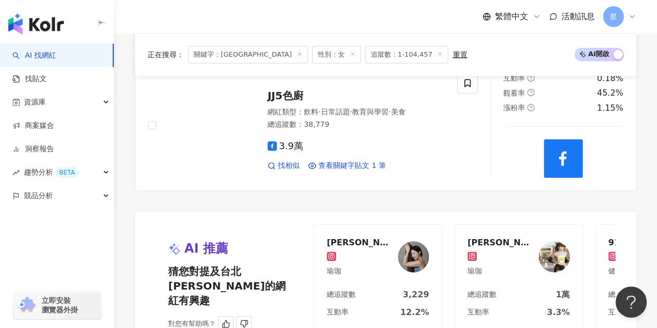
scroll to position [2099, 0]
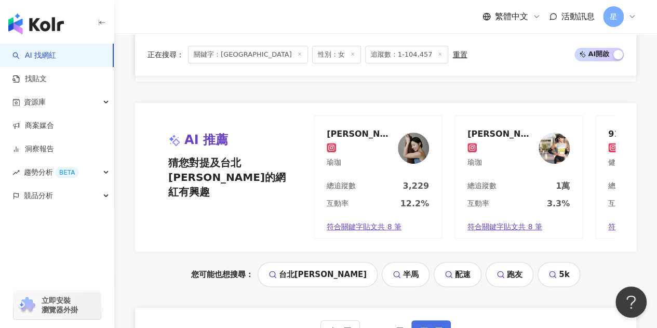
click at [420, 326] on span "下一頁" at bounding box center [431, 330] width 22 height 8
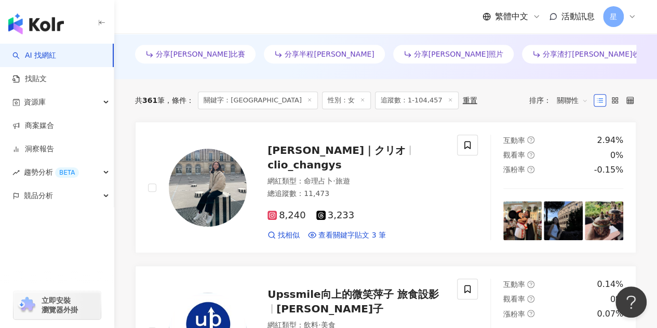
scroll to position [344, 0]
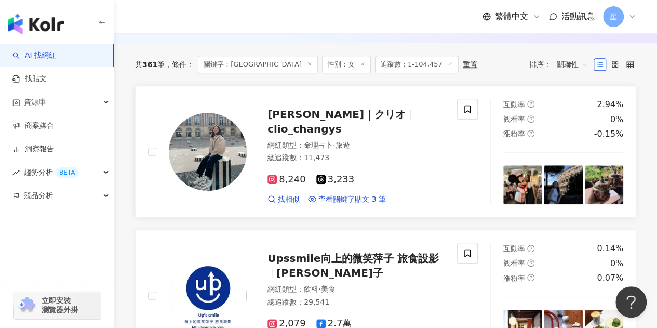
click at [271, 177] on icon at bounding box center [271, 179] width 5 height 5
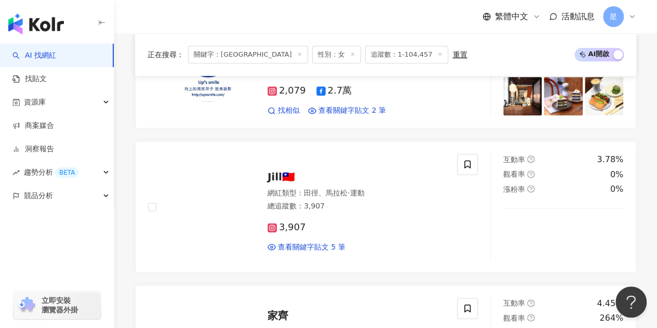
scroll to position [655, 0]
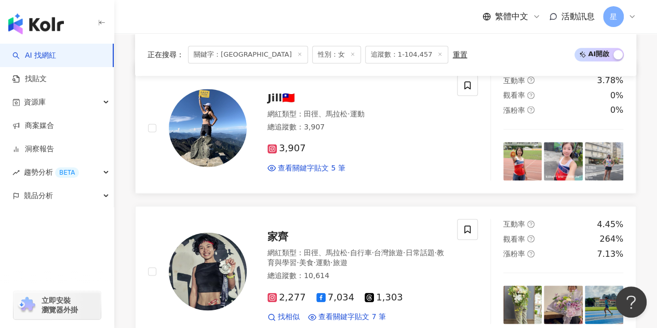
click at [275, 145] on icon at bounding box center [271, 148] width 9 height 9
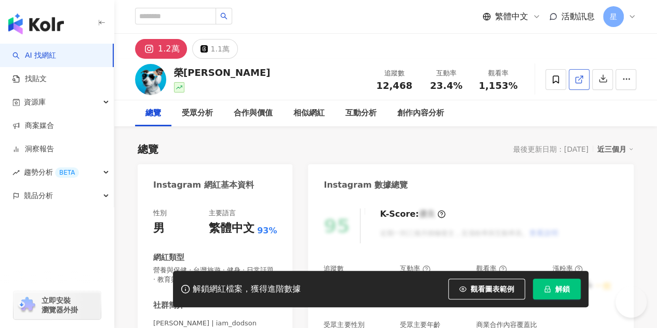
click at [578, 84] on icon at bounding box center [578, 79] width 9 height 9
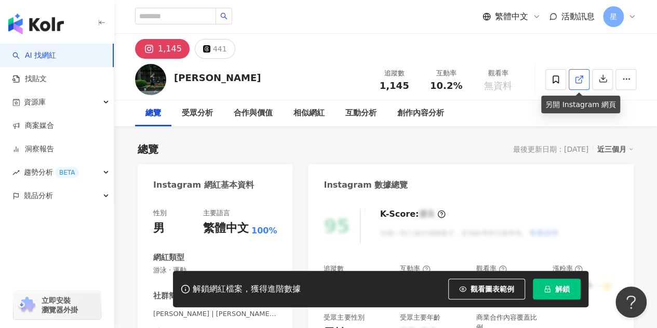
click at [577, 78] on icon at bounding box center [578, 79] width 9 height 9
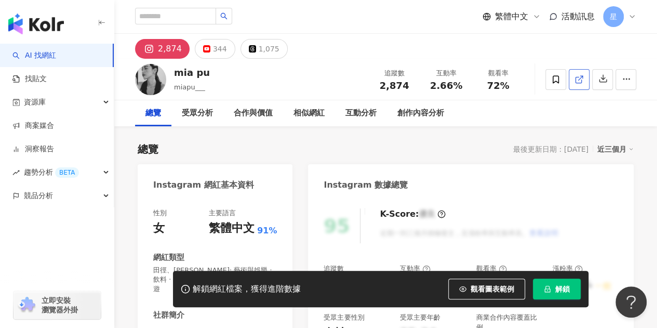
click at [584, 86] on link at bounding box center [579, 79] width 21 height 21
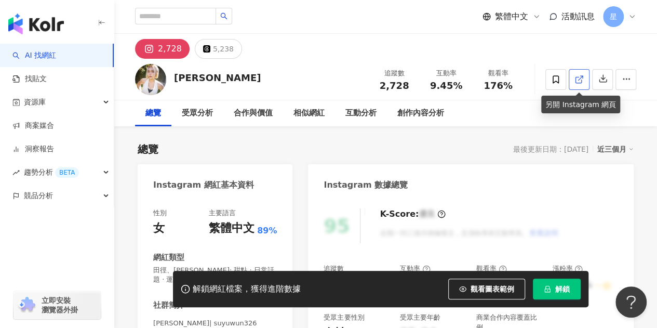
click at [583, 86] on link at bounding box center [579, 79] width 21 height 21
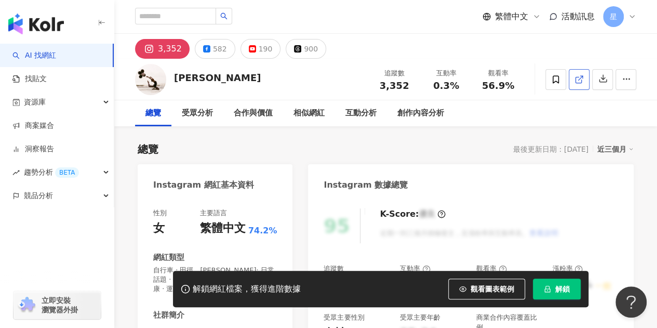
click at [576, 80] on icon at bounding box center [578, 79] width 9 height 9
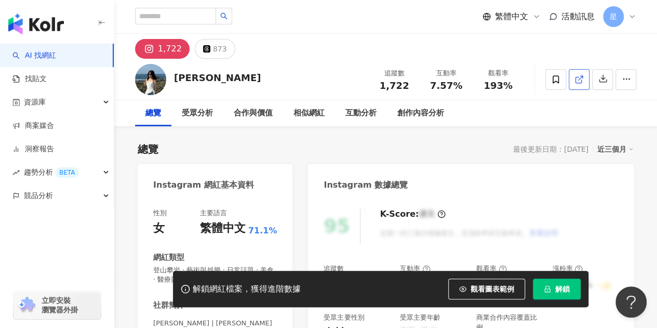
drag, startPoint x: 470, startPoint y: 2, endPoint x: 581, endPoint y: 84, distance: 137.6
click at [581, 84] on span at bounding box center [578, 79] width 9 height 11
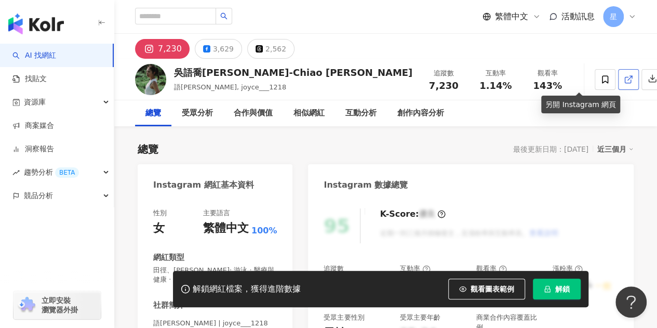
click at [624, 80] on icon at bounding box center [628, 79] width 9 height 9
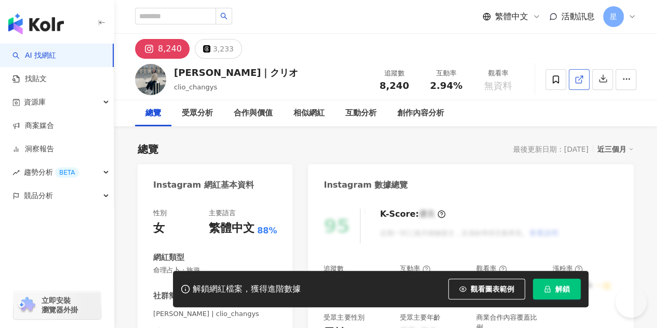
click at [580, 80] on icon at bounding box center [578, 79] width 9 height 9
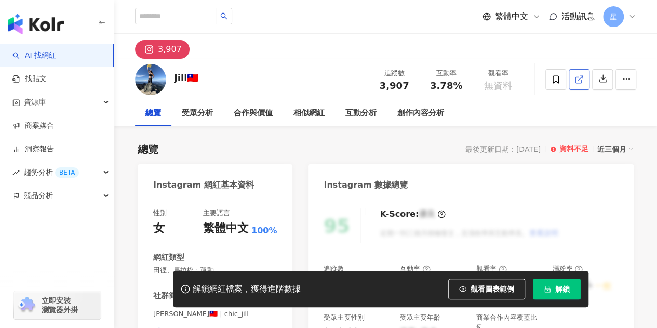
click at [582, 83] on icon at bounding box center [578, 79] width 9 height 9
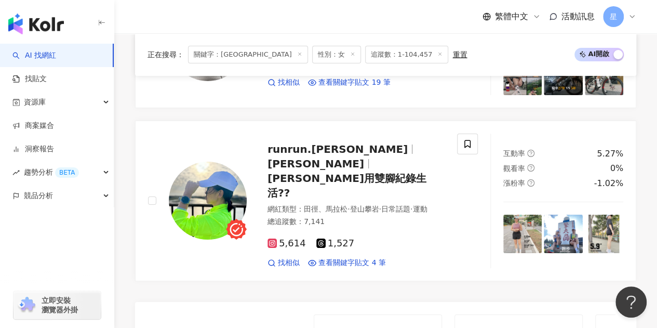
scroll to position [2265, 0]
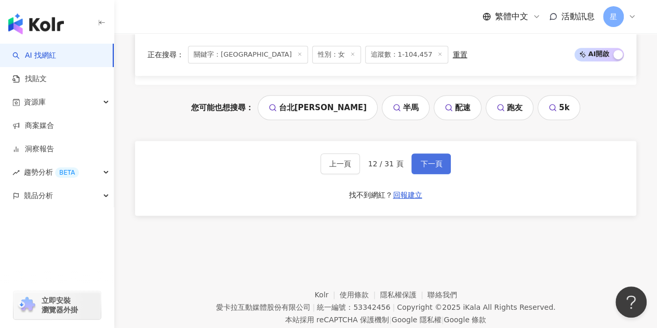
click at [444, 153] on button "下一頁" at bounding box center [430, 163] width 39 height 21
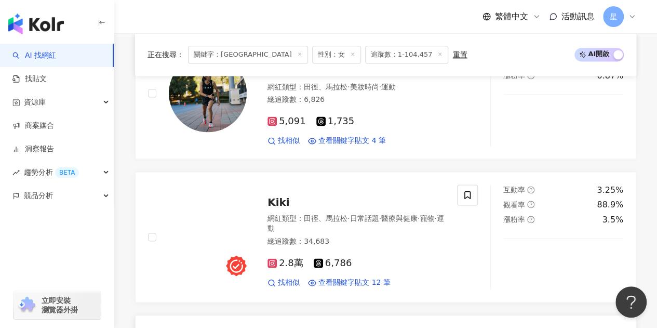
scroll to position [620, 0]
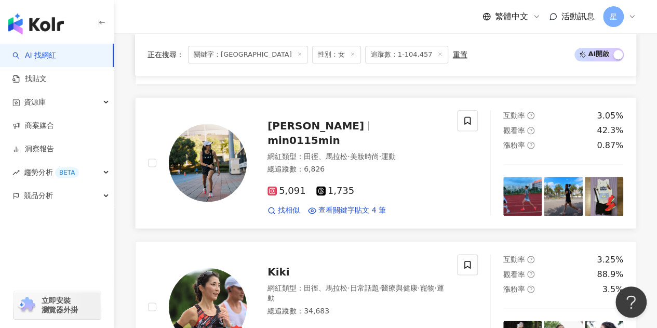
click at [279, 185] on span "5,091" at bounding box center [286, 190] width 38 height 11
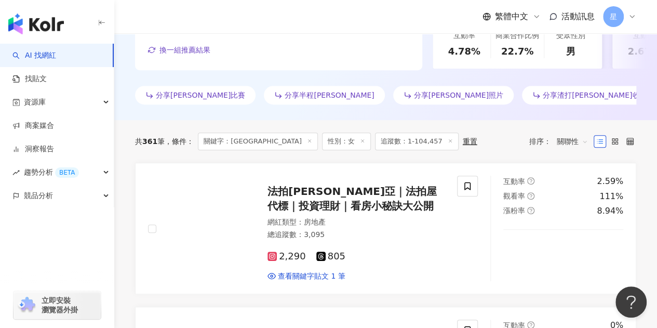
scroll to position [257, 0]
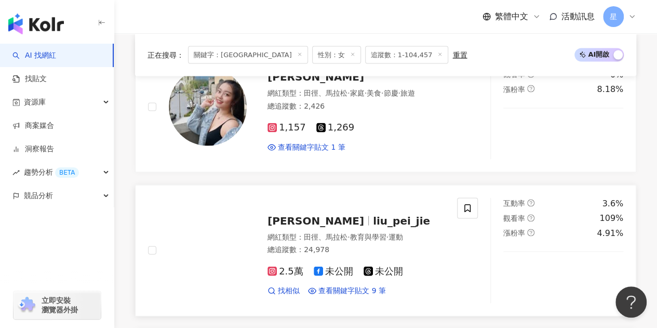
scroll to position [996, 0]
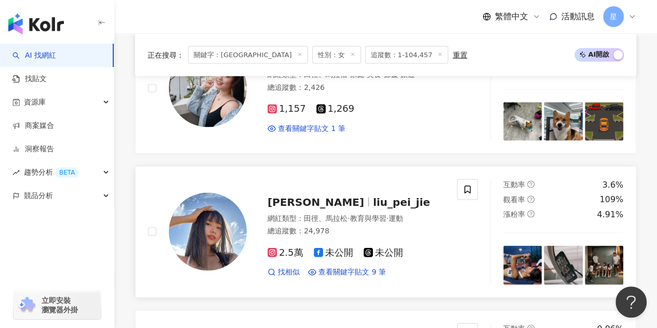
click at [277, 247] on span "2.5萬" at bounding box center [285, 252] width 36 height 11
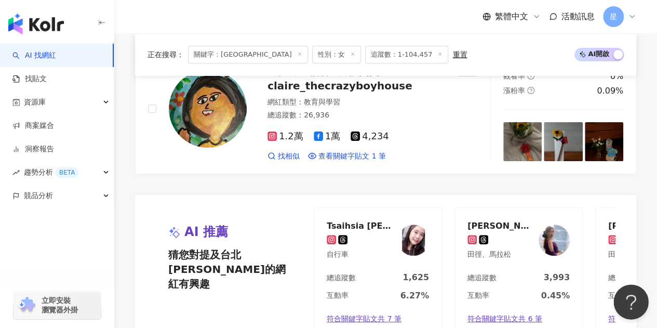
scroll to position [2346, 0]
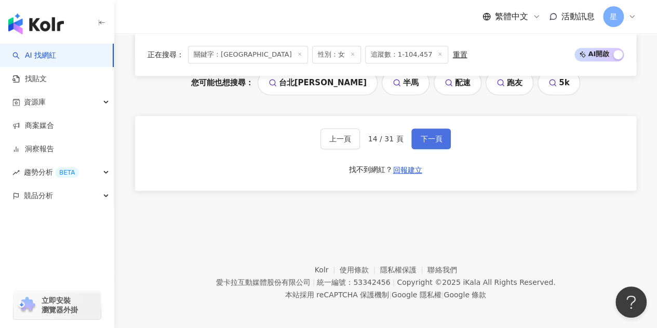
click at [411, 128] on button "下一頁" at bounding box center [430, 138] width 39 height 21
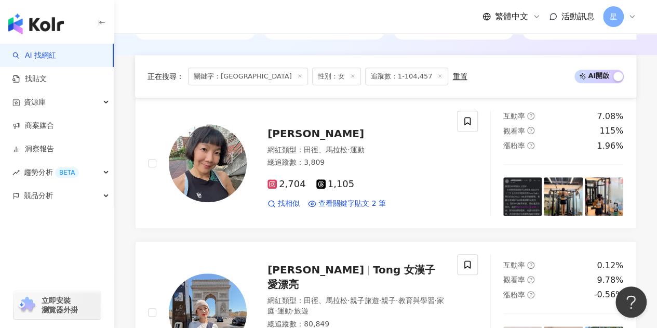
scroll to position [2255, 0]
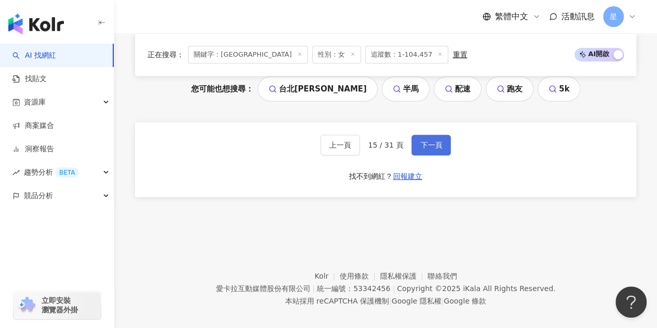
click at [435, 141] on span "下一頁" at bounding box center [431, 145] width 22 height 8
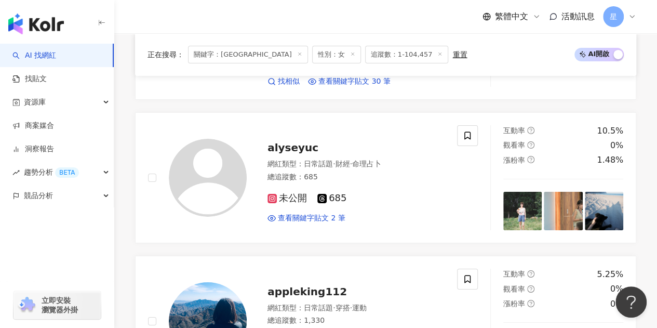
scroll to position [2261, 0]
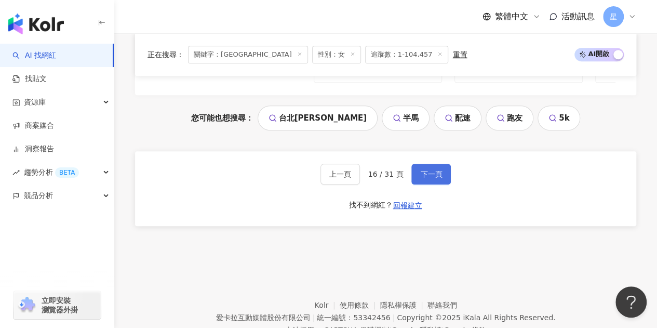
click at [415, 164] on button "下一頁" at bounding box center [430, 174] width 39 height 21
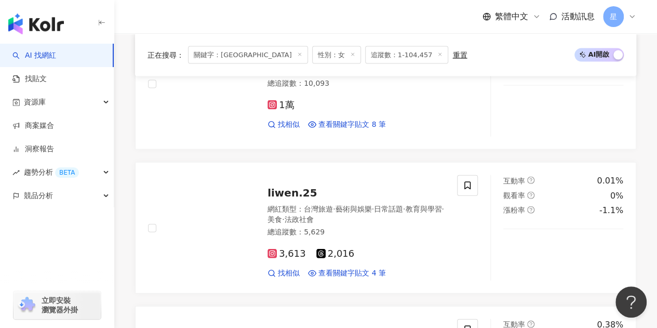
scroll to position [2436, 0]
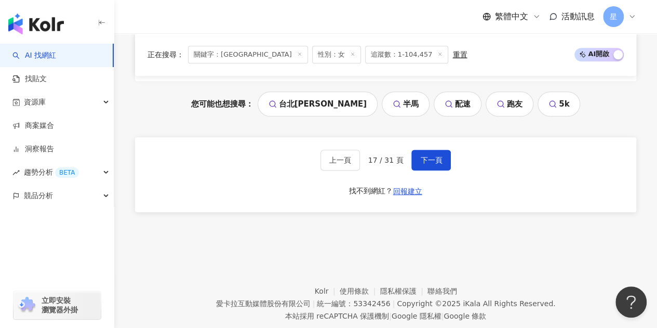
click at [439, 137] on div "上一頁 17 / 31 頁 下一頁 找不到網紅？ 回報建立" at bounding box center [385, 174] width 501 height 75
click at [439, 150] on button "下一頁" at bounding box center [430, 160] width 39 height 21
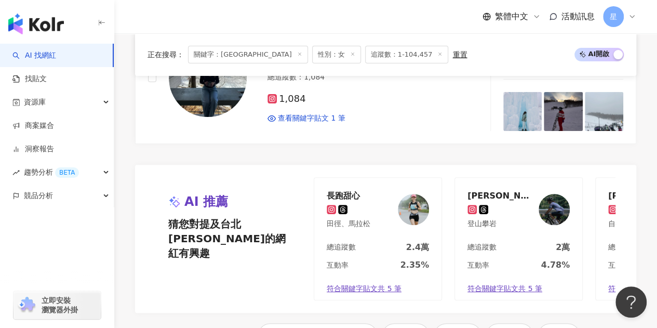
scroll to position [2279, 0]
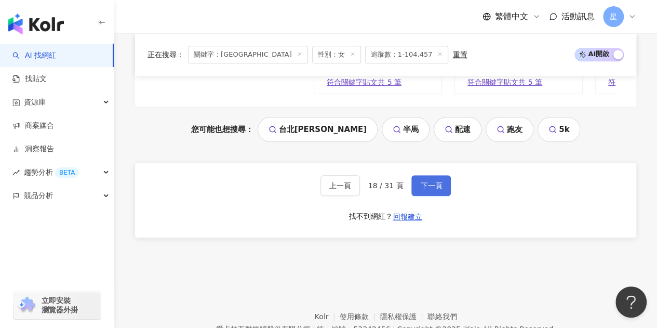
click at [434, 181] on span "下一頁" at bounding box center [431, 185] width 22 height 8
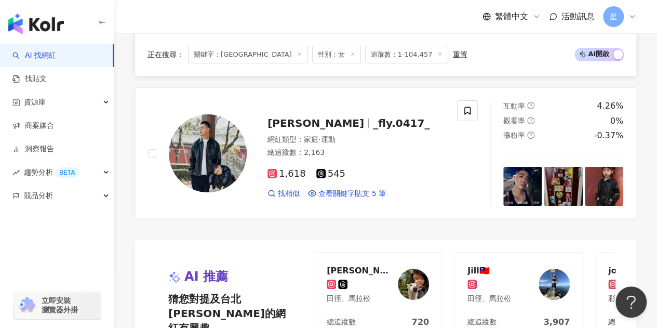
scroll to position [2144, 0]
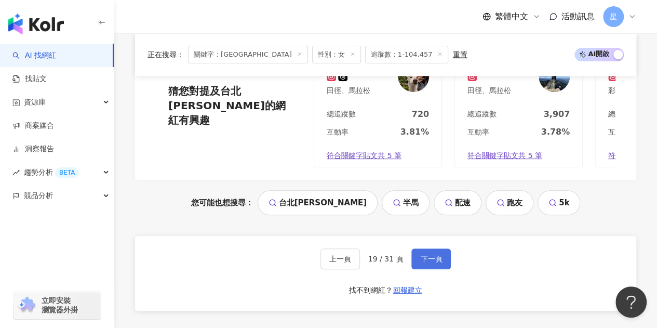
click at [436, 254] on span "下一頁" at bounding box center [431, 258] width 22 height 8
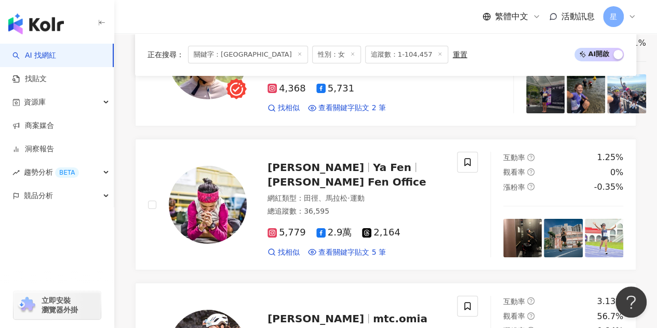
scroll to position [2265, 0]
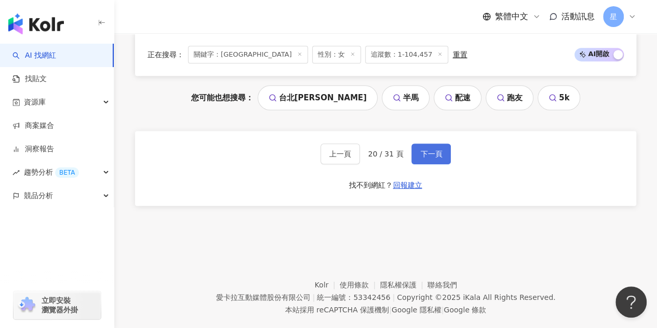
click at [419, 143] on button "下一頁" at bounding box center [430, 153] width 39 height 21
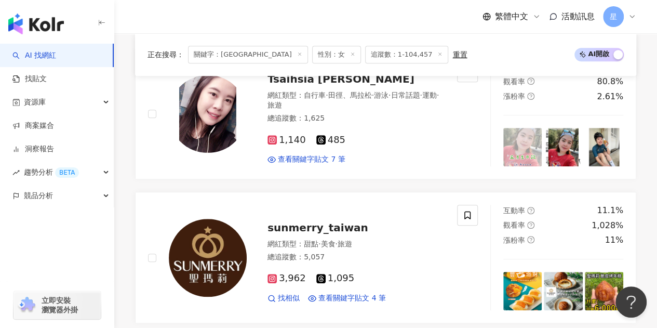
scroll to position [2255, 0]
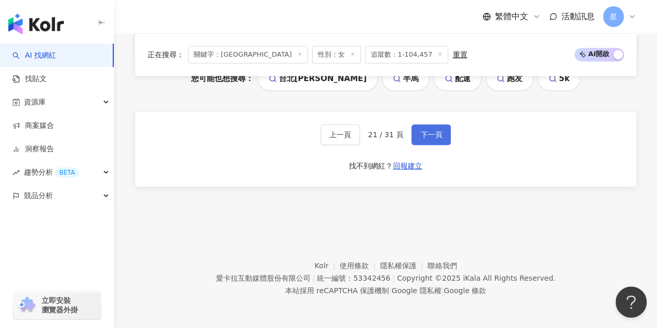
click at [434, 141] on button "下一頁" at bounding box center [430, 134] width 39 height 21
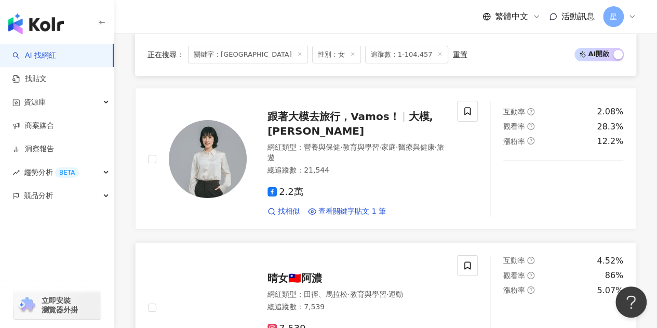
scroll to position [1860, 0]
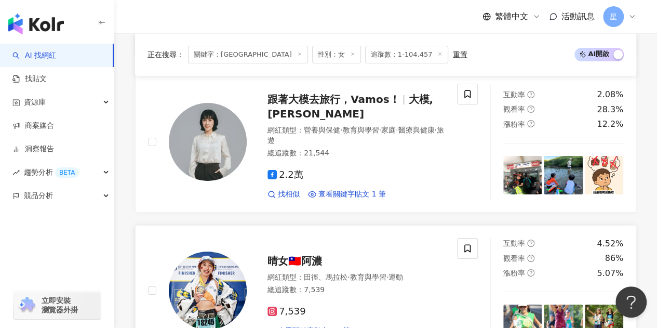
click at [275, 306] on icon at bounding box center [271, 310] width 9 height 9
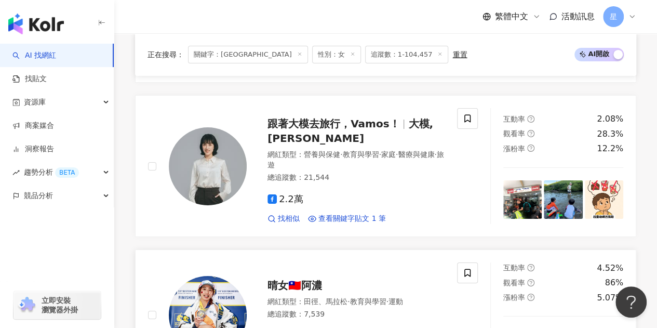
scroll to position [1756, 0]
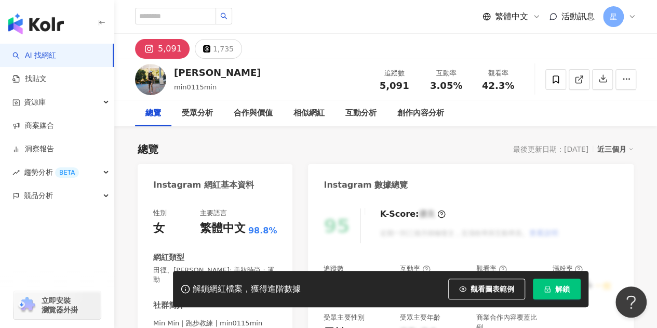
drag, startPoint x: 581, startPoint y: 81, endPoint x: 529, endPoint y: 3, distance: 93.8
click at [581, 81] on icon at bounding box center [578, 79] width 9 height 9
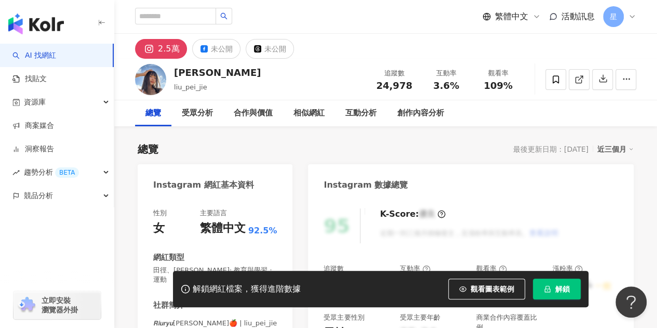
click at [575, 75] on icon at bounding box center [578, 79] width 9 height 9
